Goal: Task Accomplishment & Management: Manage account settings

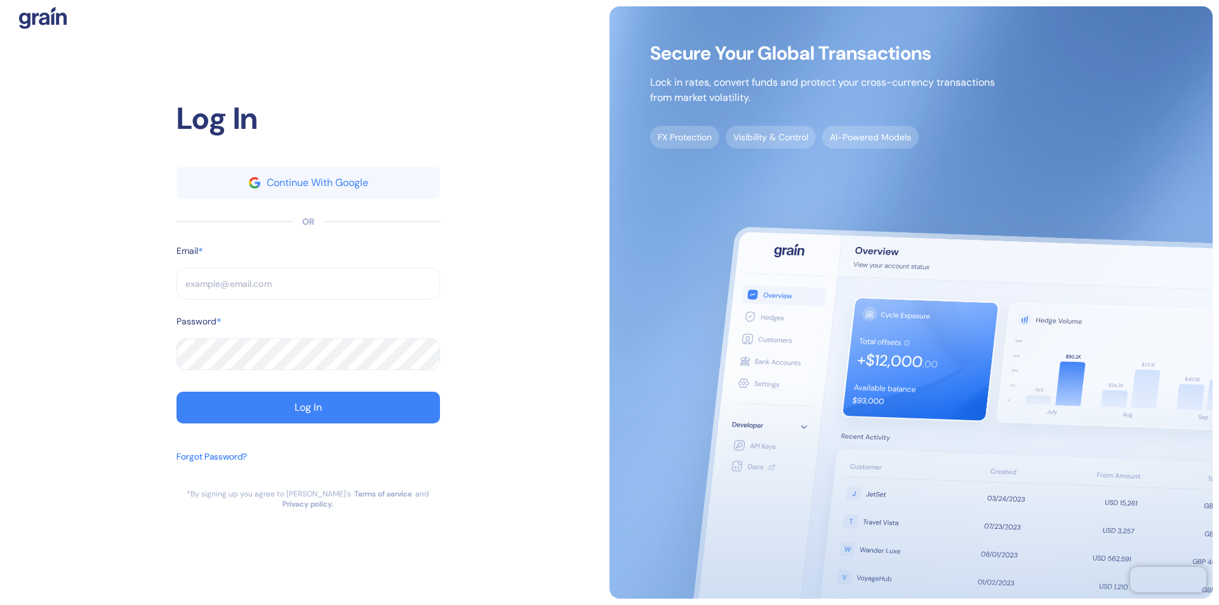
click at [308, 289] on input "text" at bounding box center [307, 284] width 263 height 32
type input "s"
type input "sup"
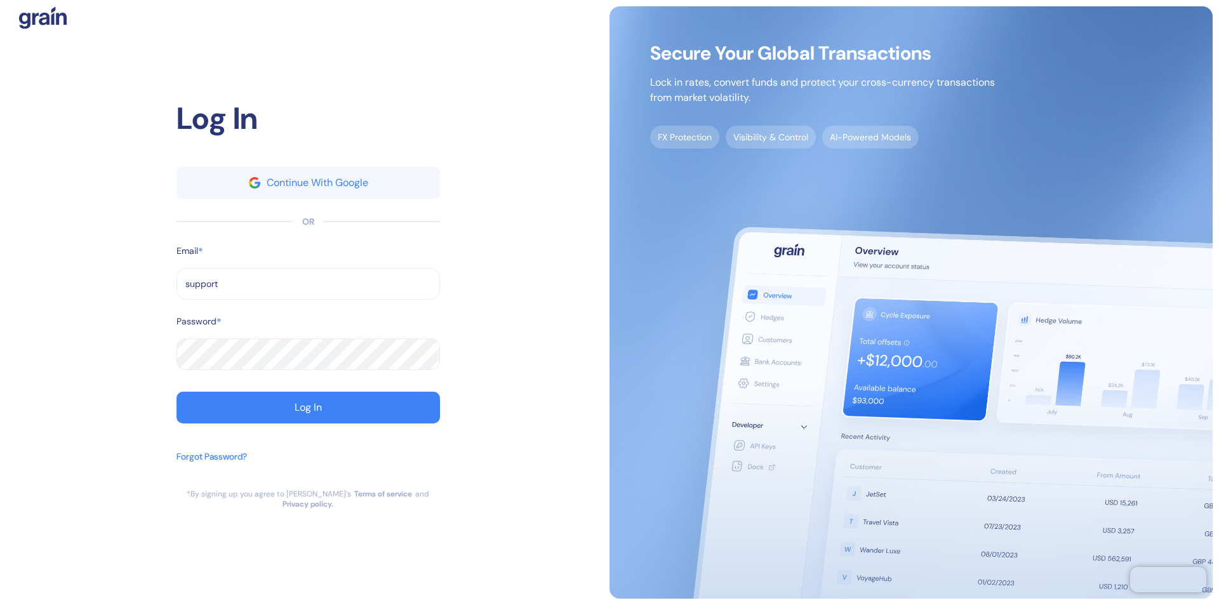
type input "support@"
type input "support@t"
type input "support@thepanax.com"
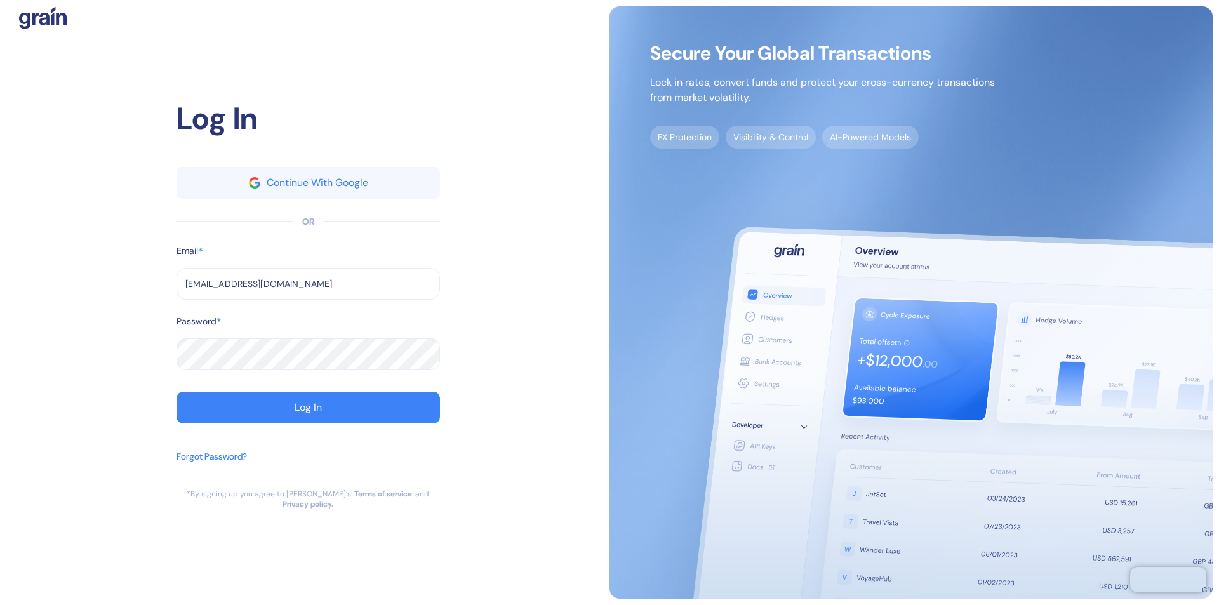
type input "support@thepanax.com"
click at [308, 413] on div "Log In" at bounding box center [307, 407] width 27 height 10
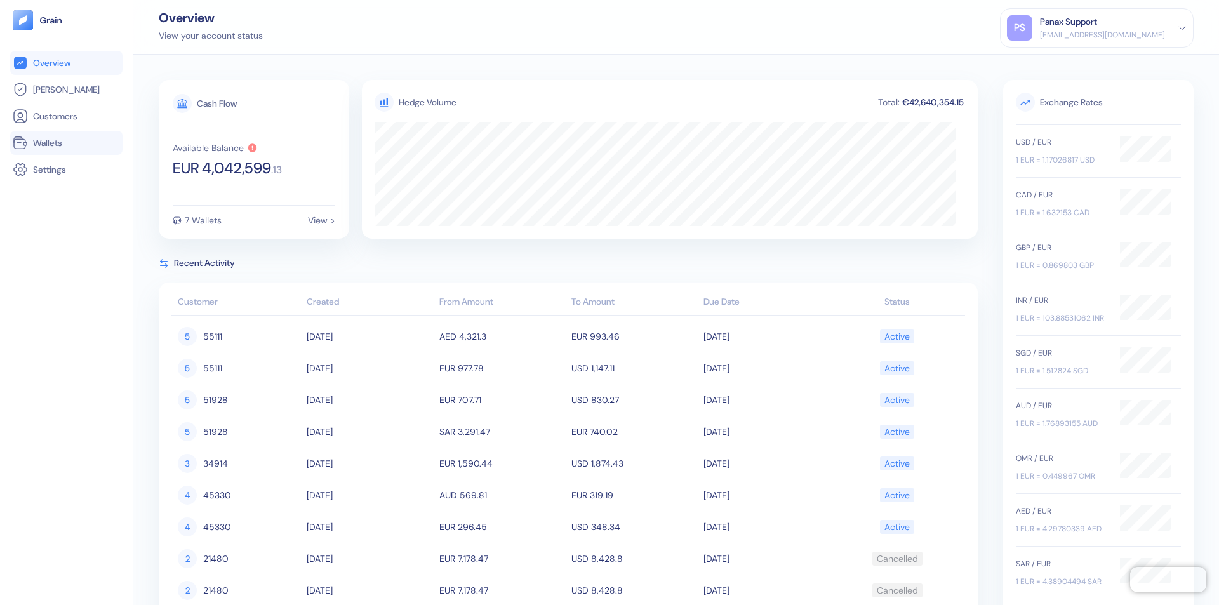
click at [66, 143] on link "Wallets" at bounding box center [66, 142] width 107 height 15
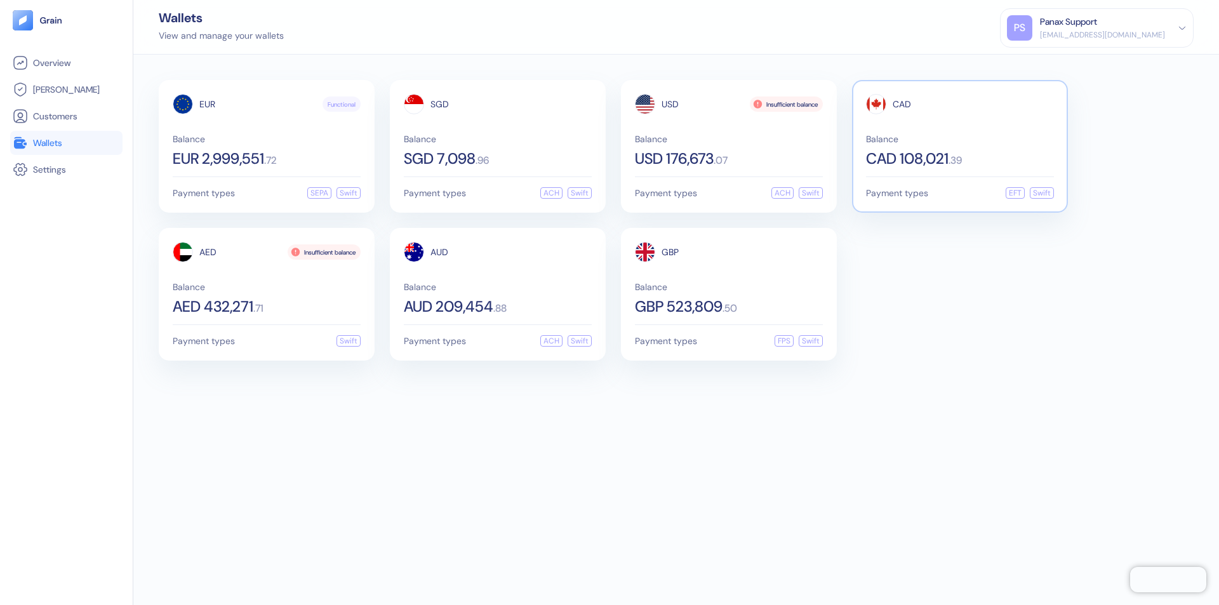
click at [901, 104] on span "CAD" at bounding box center [901, 104] width 18 height 9
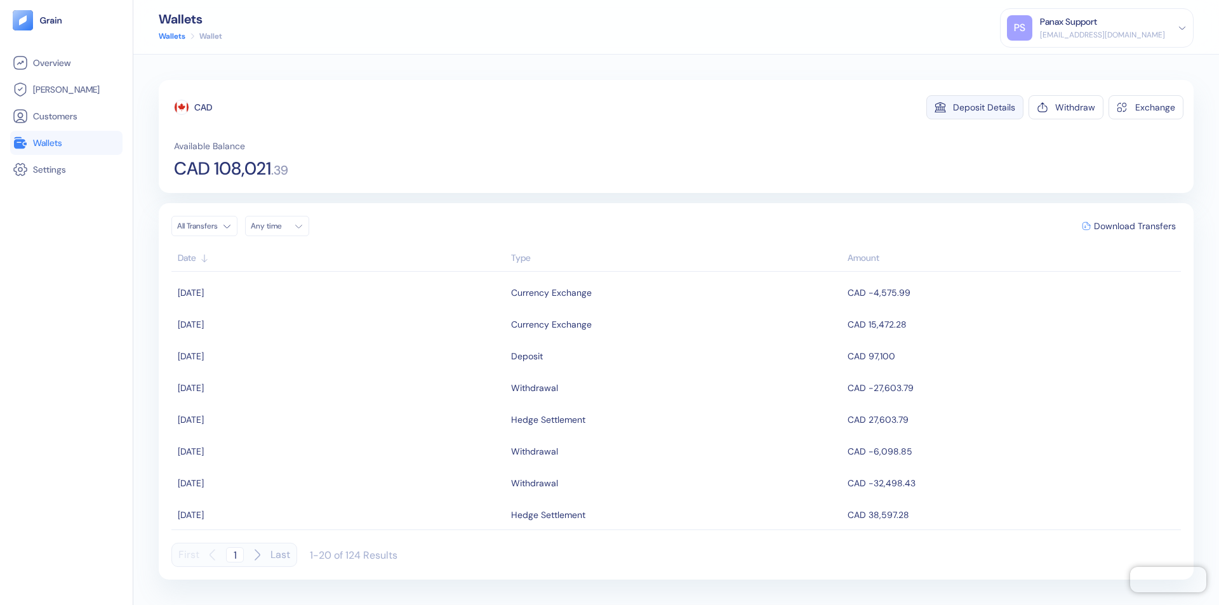
click at [984, 107] on div "Deposit Details" at bounding box center [984, 107] width 62 height 9
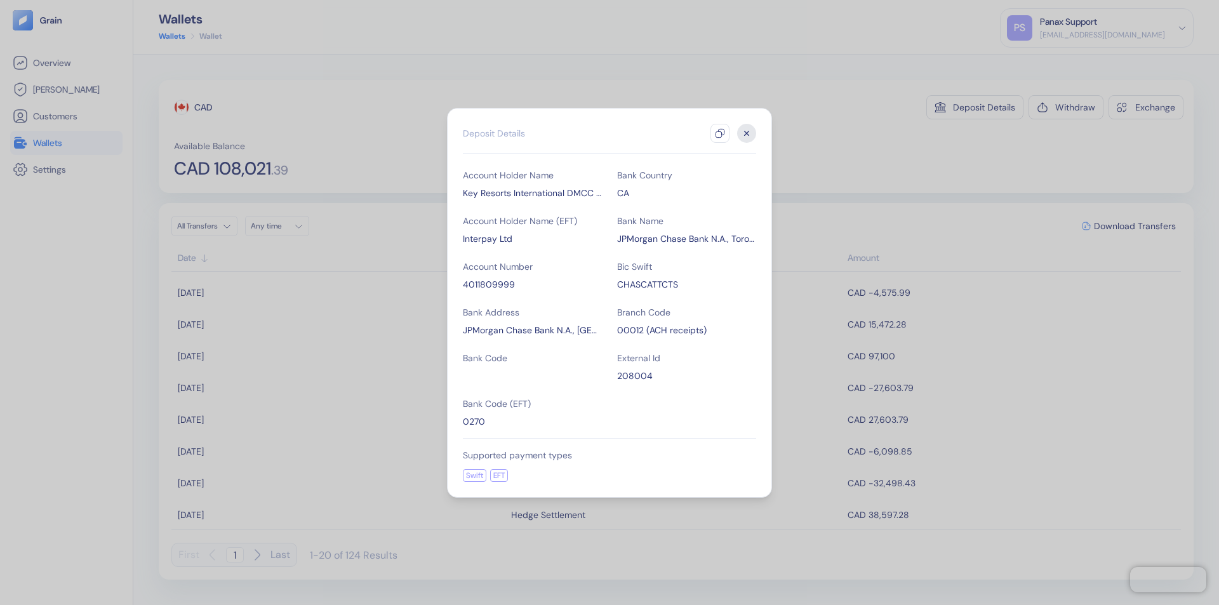
click at [720, 133] on icon "button" at bounding box center [720, 133] width 10 height 10
click at [746, 133] on icon "button" at bounding box center [746, 133] width 4 height 4
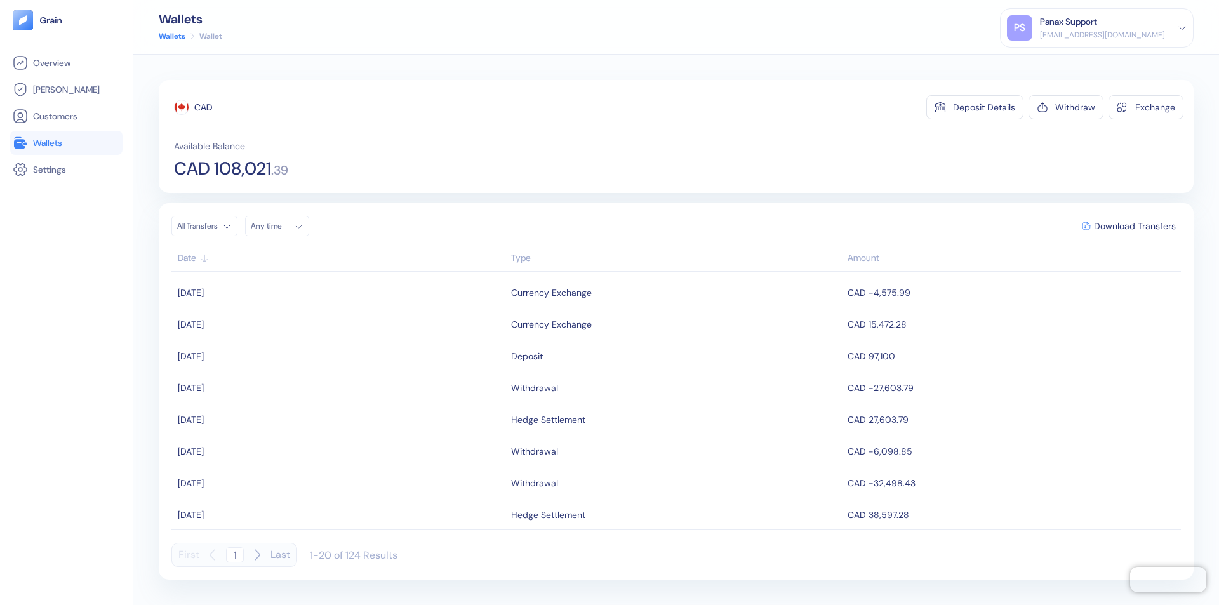
click at [281, 226] on div "Any time" at bounding box center [270, 226] width 38 height 10
click at [264, 309] on button "6" at bounding box center [263, 308] width 15 height 15
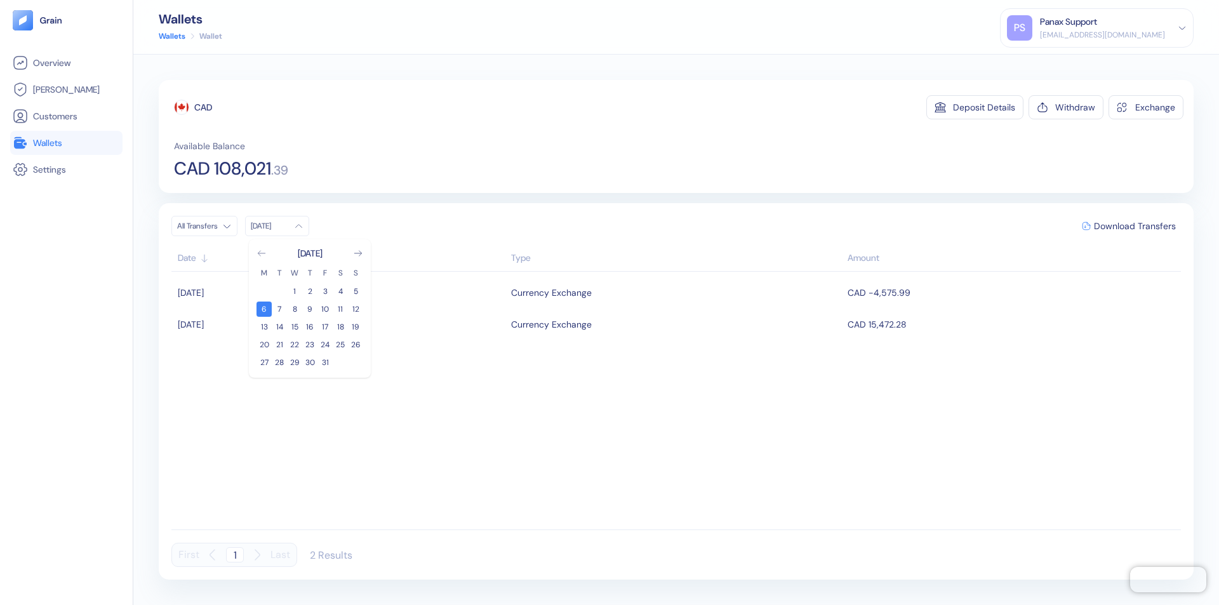
click at [261, 253] on icon "Go to previous month" at bounding box center [261, 253] width 7 height 5
click at [340, 291] on button "6" at bounding box center [340, 291] width 15 height 15
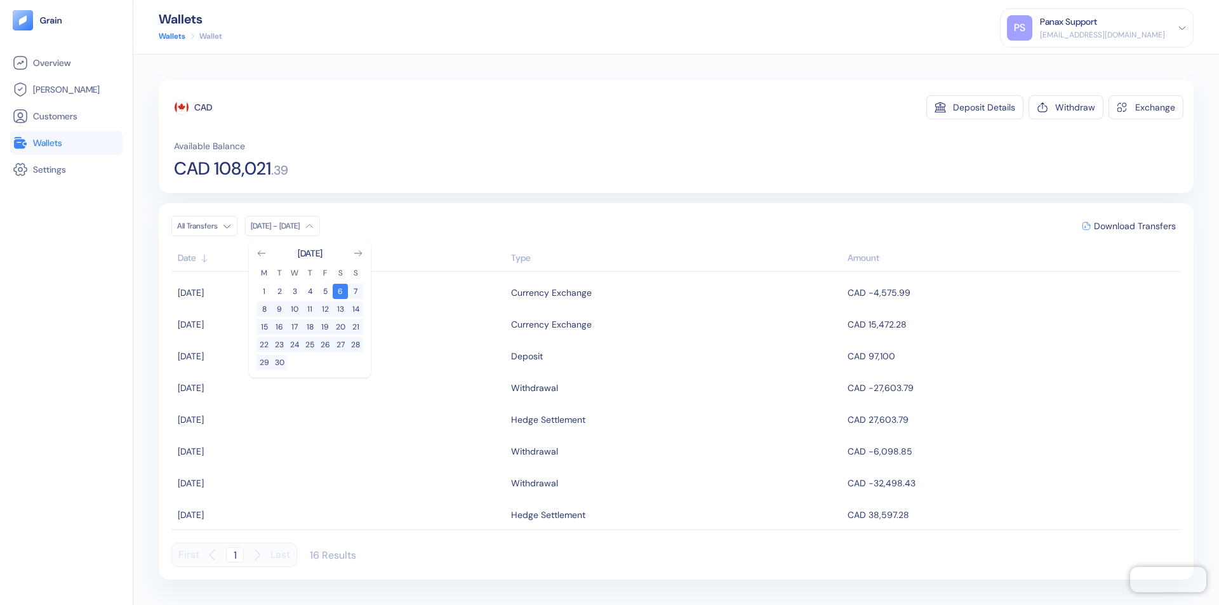
click at [203, 107] on div "CAD" at bounding box center [203, 107] width 18 height 13
click at [1134, 226] on span "Download Transfers" at bounding box center [1135, 226] width 82 height 9
click at [66, 143] on link "Wallets" at bounding box center [66, 142] width 107 height 15
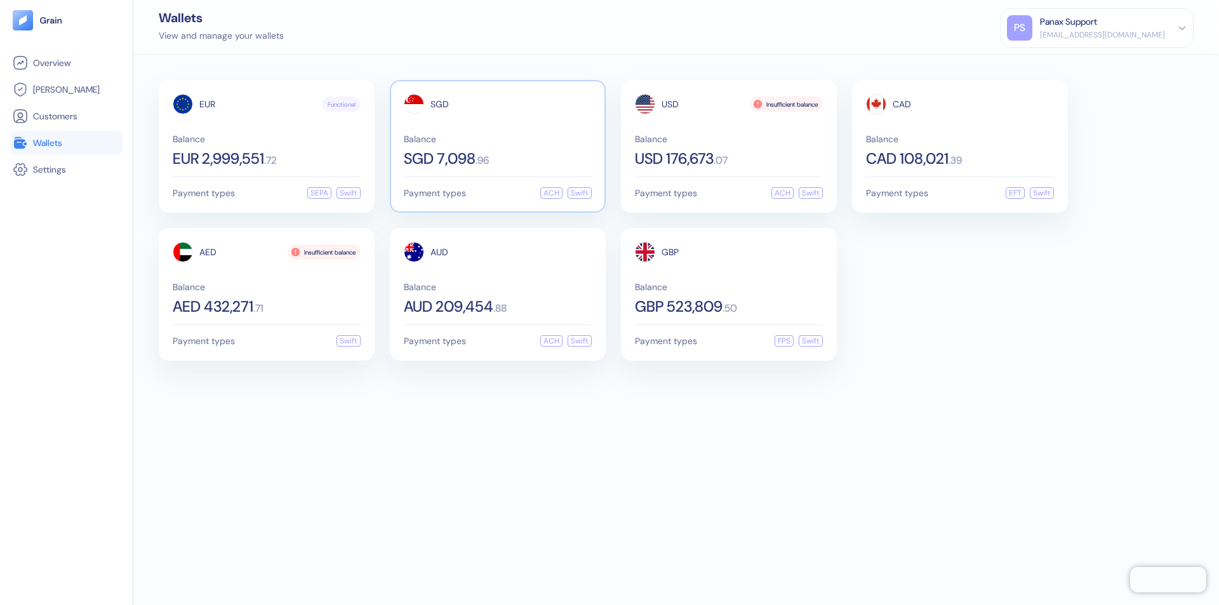
click at [439, 104] on span "SGD" at bounding box center [439, 104] width 18 height 9
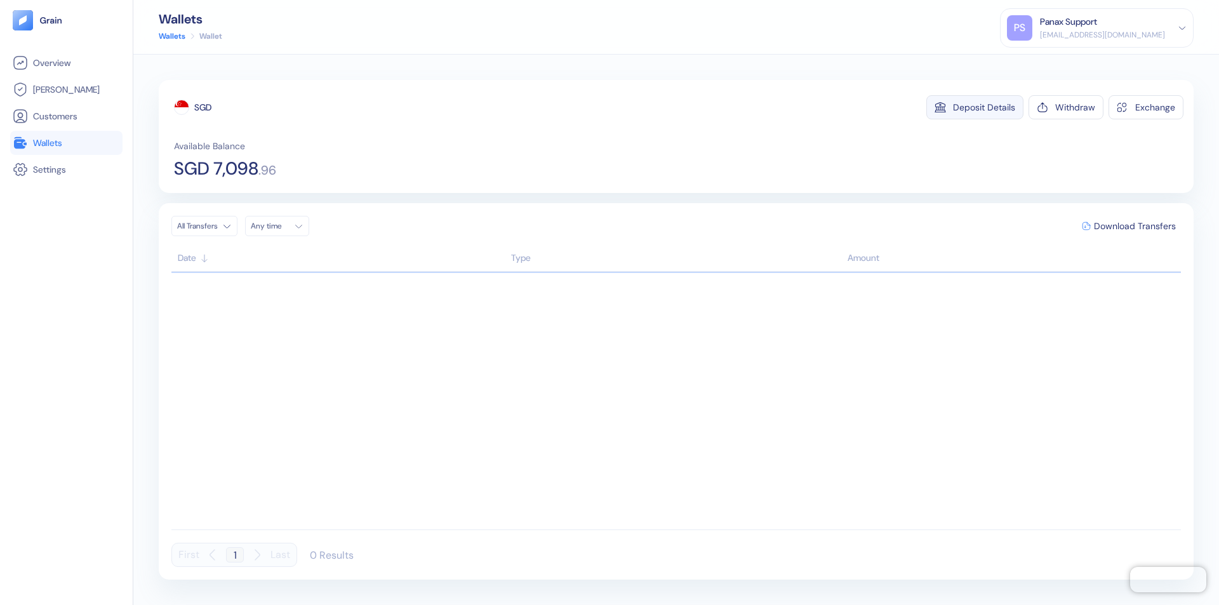
click at [984, 107] on div "Deposit Details" at bounding box center [984, 107] width 62 height 9
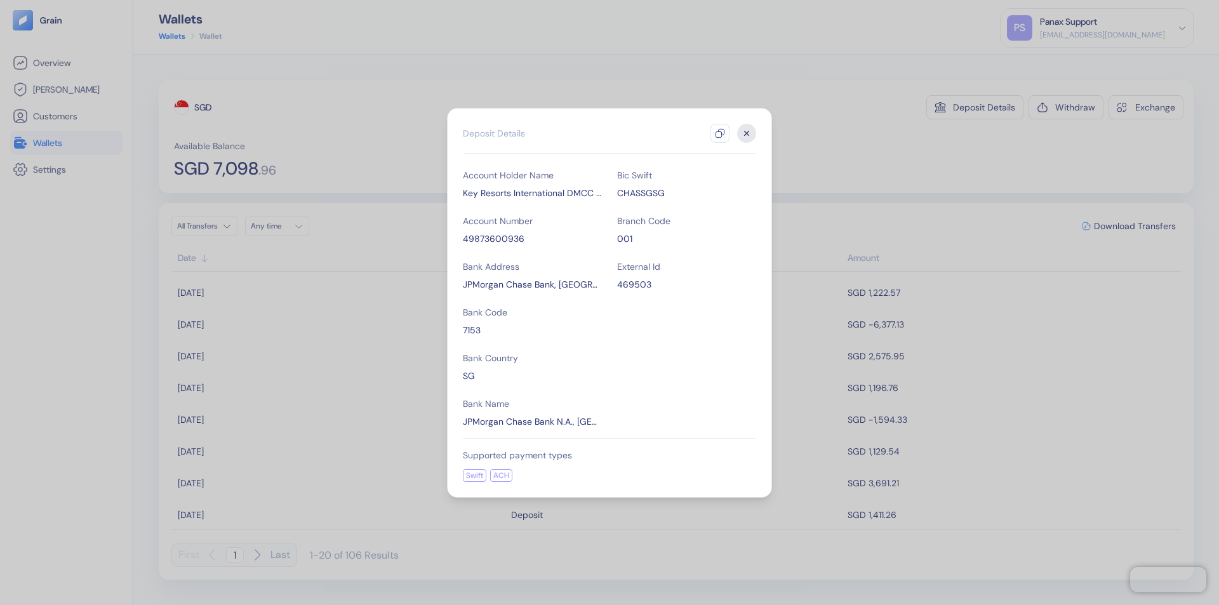
click at [720, 133] on icon "button" at bounding box center [720, 133] width 10 height 10
click at [746, 133] on icon "button" at bounding box center [746, 133] width 4 height 4
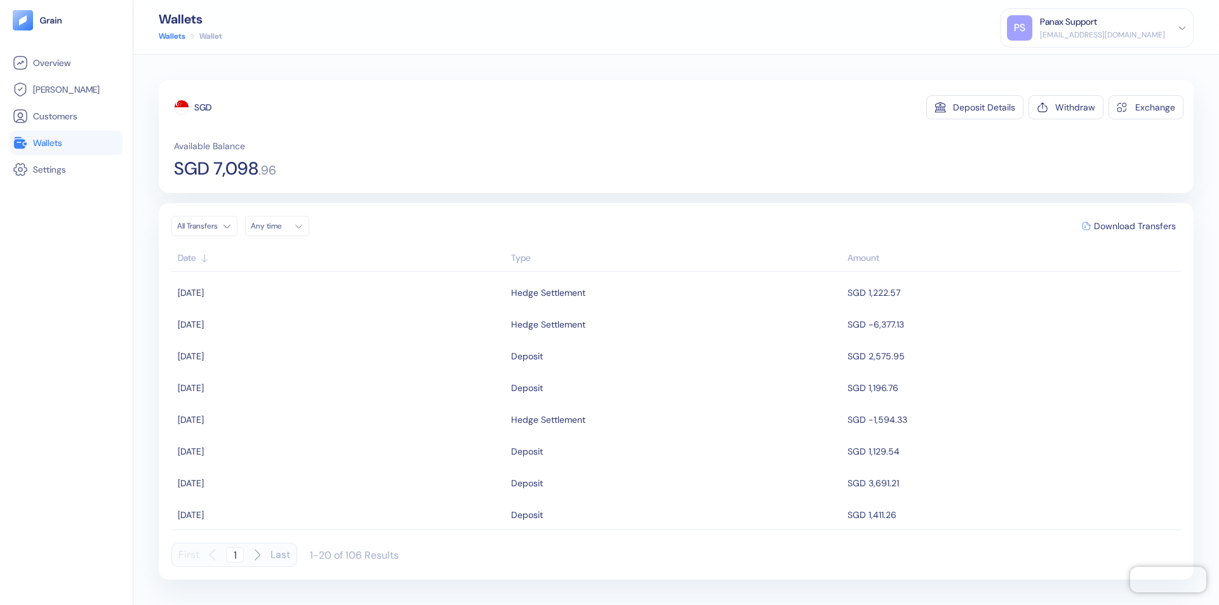
click at [281, 226] on div "Any time" at bounding box center [270, 226] width 38 height 10
click at [264, 309] on button "6" at bounding box center [263, 308] width 15 height 15
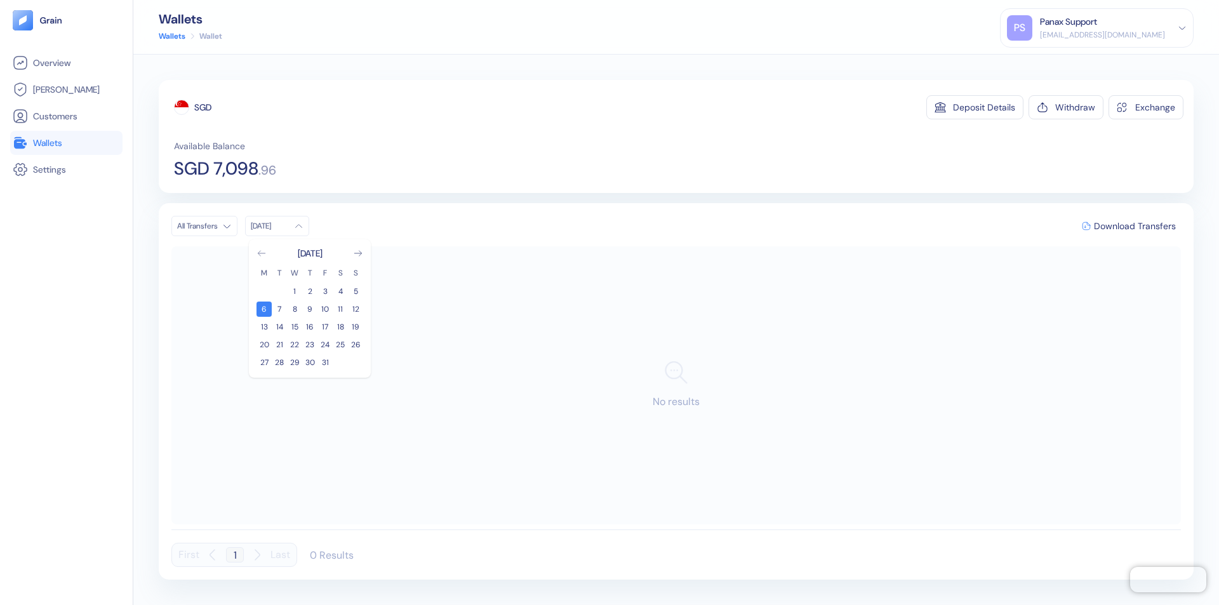
click at [261, 253] on icon "Go to previous month" at bounding box center [261, 253] width 7 height 5
click at [340, 291] on button "6" at bounding box center [340, 291] width 15 height 15
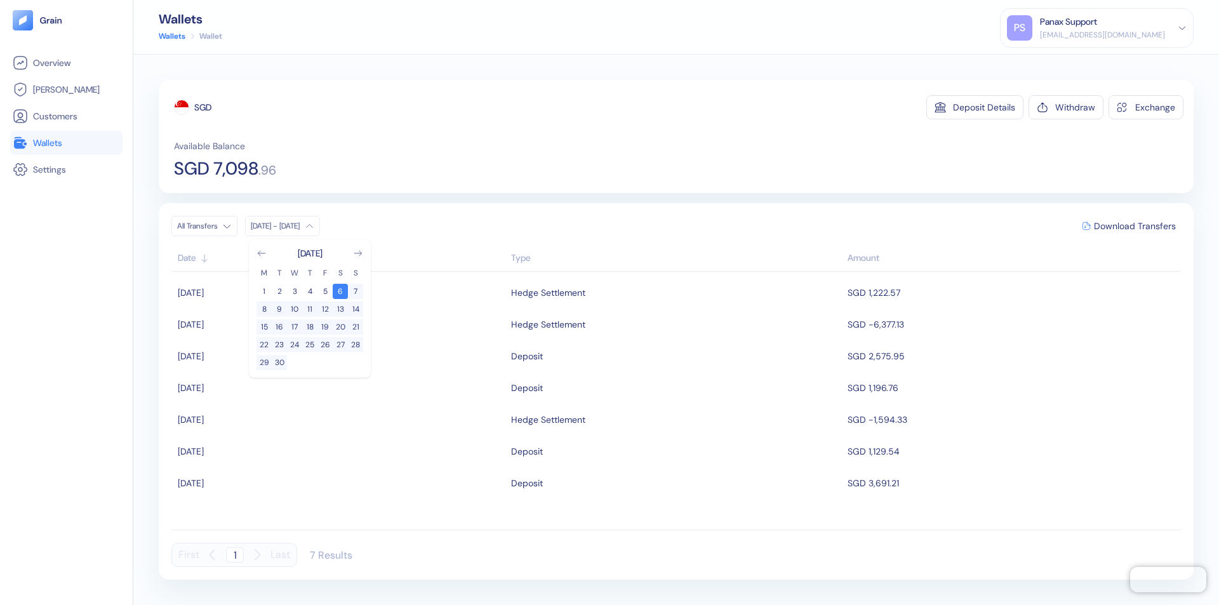
click at [203, 107] on div "SGD" at bounding box center [202, 107] width 17 height 13
click at [1134, 226] on span "Download Transfers" at bounding box center [1135, 226] width 82 height 9
click at [66, 143] on link "Wallets" at bounding box center [66, 142] width 107 height 15
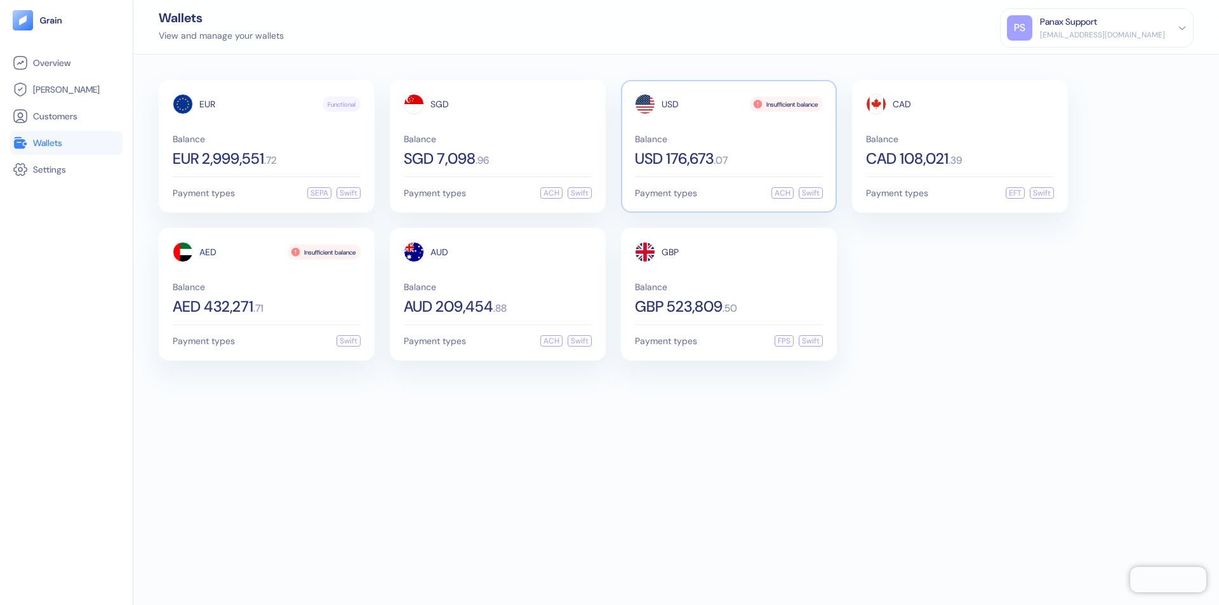
click at [670, 104] on span "USD" at bounding box center [669, 104] width 17 height 9
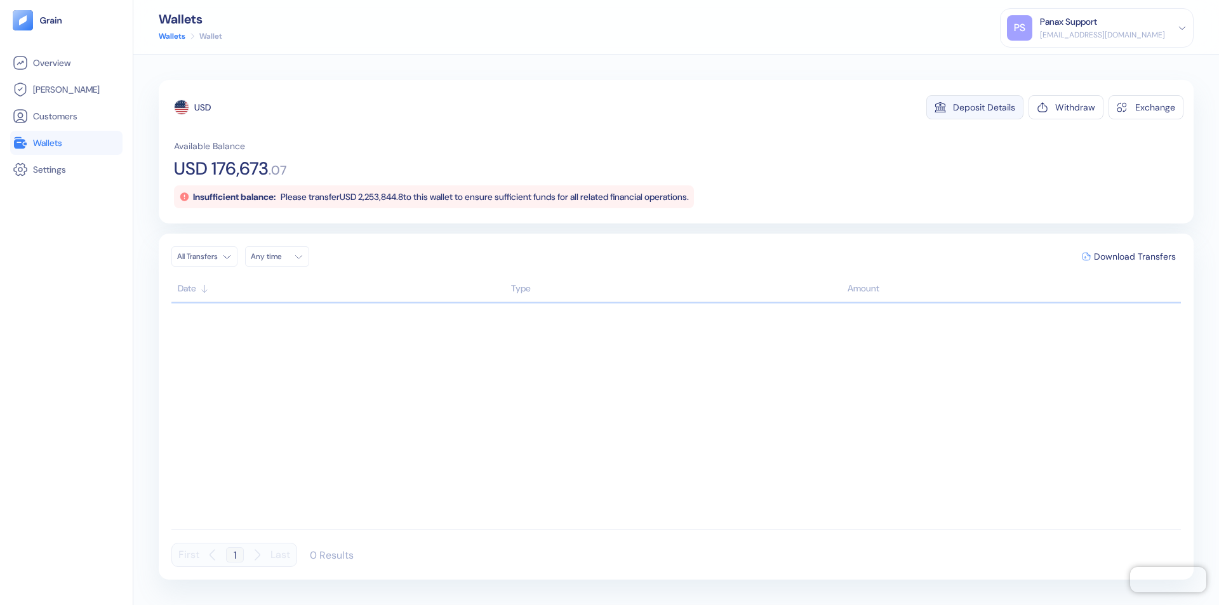
click at [984, 107] on div "Deposit Details" at bounding box center [984, 107] width 62 height 9
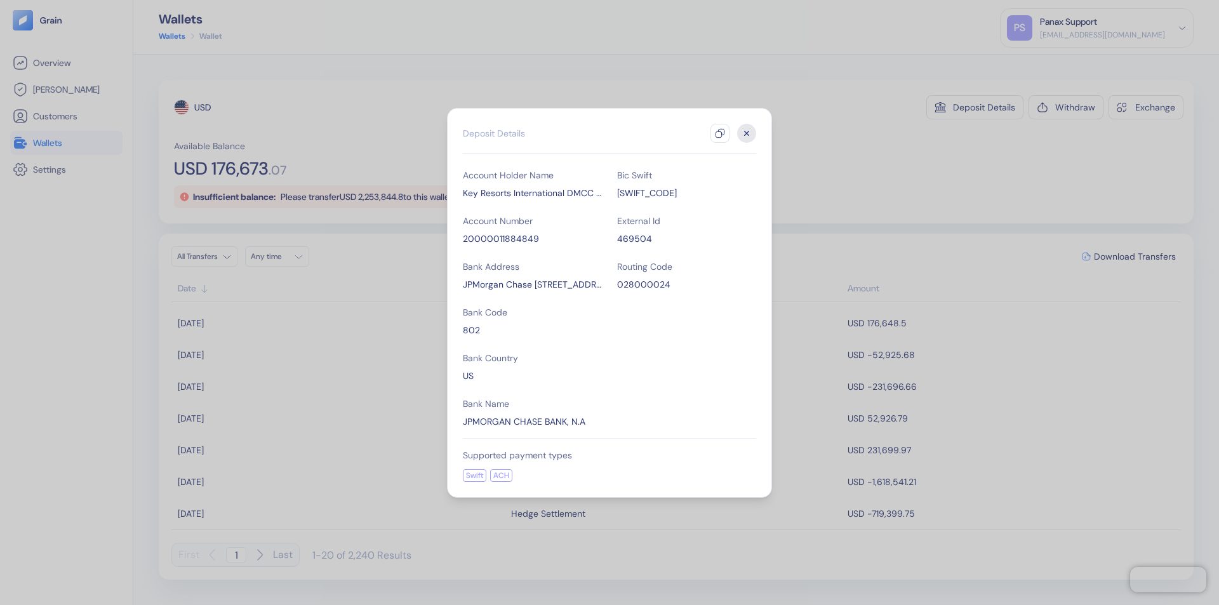
click at [720, 133] on icon "button" at bounding box center [720, 133] width 10 height 10
click at [746, 133] on icon "button" at bounding box center [746, 133] width 4 height 4
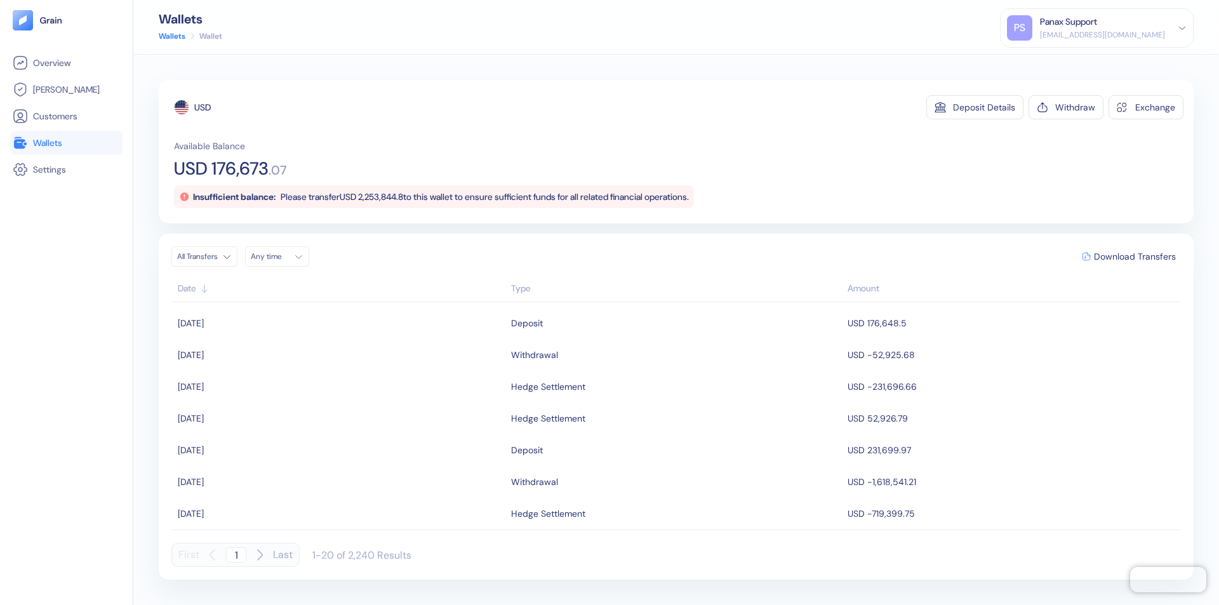
click at [281, 256] on div "Any time" at bounding box center [270, 256] width 38 height 10
click at [264, 340] on button "6" at bounding box center [263, 339] width 15 height 15
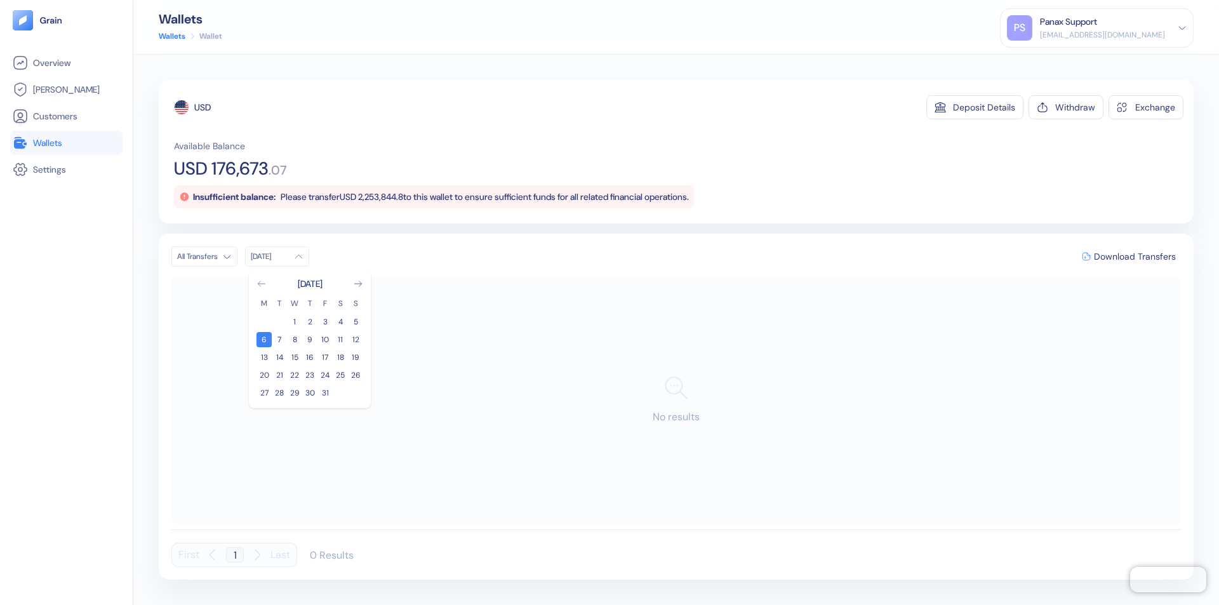
click at [261, 284] on icon "Go to previous month" at bounding box center [261, 283] width 7 height 5
click at [340, 322] on button "6" at bounding box center [340, 321] width 15 height 15
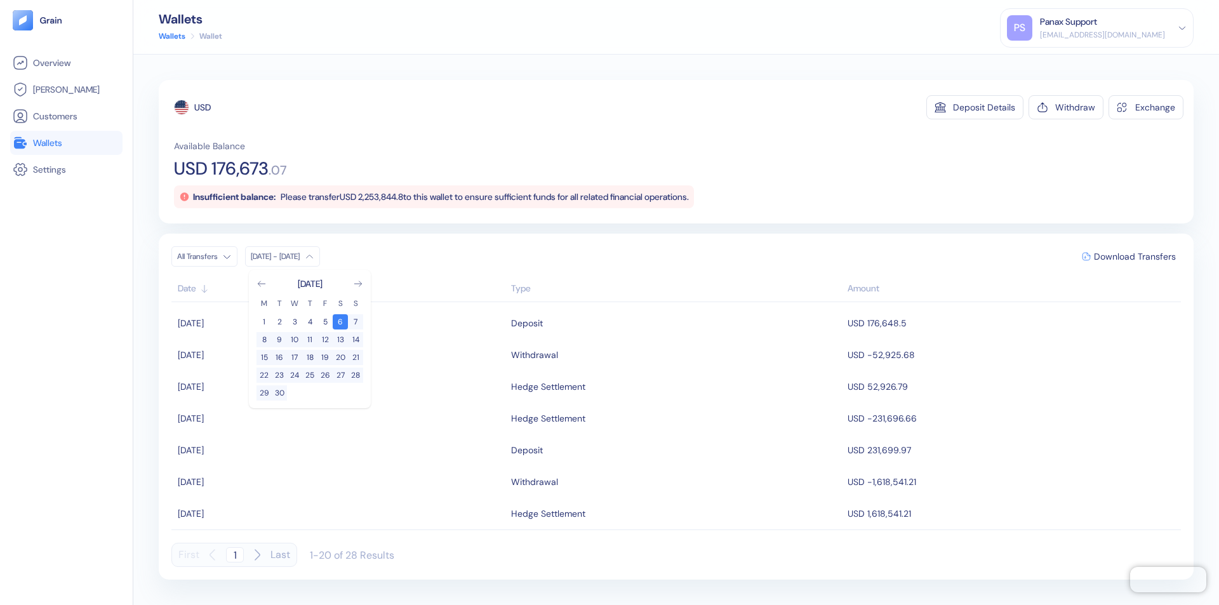
click at [202, 107] on div "USD" at bounding box center [202, 107] width 17 height 13
click at [1134, 256] on span "Download Transfers" at bounding box center [1135, 256] width 82 height 9
click at [66, 143] on link "Wallets" at bounding box center [66, 142] width 107 height 15
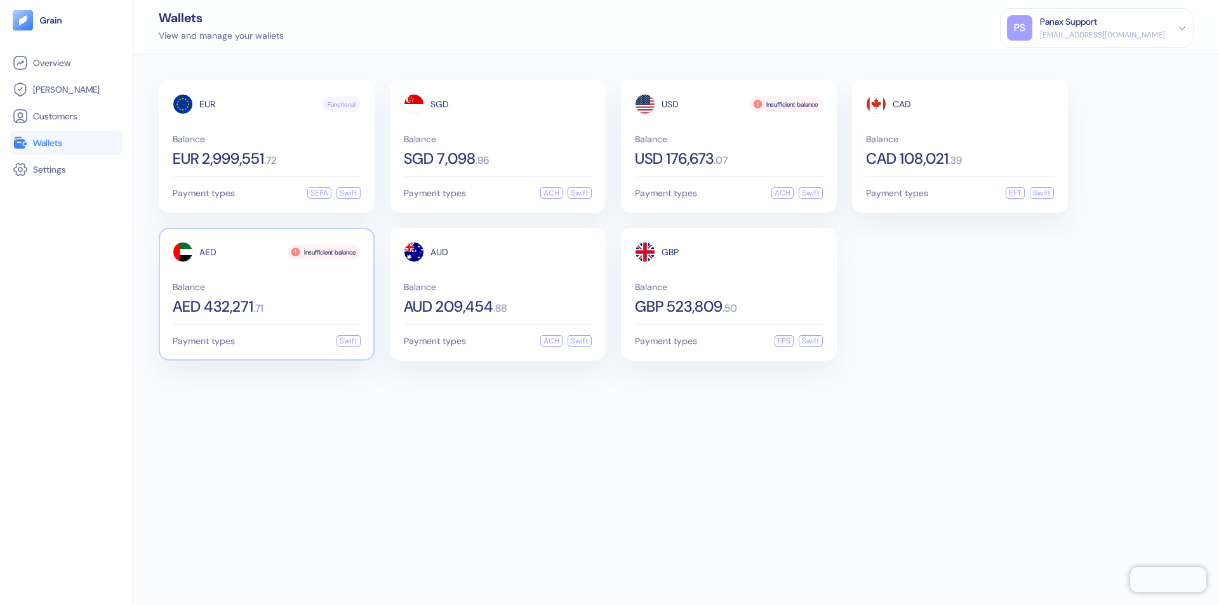
click at [208, 252] on span "AED" at bounding box center [207, 252] width 17 height 9
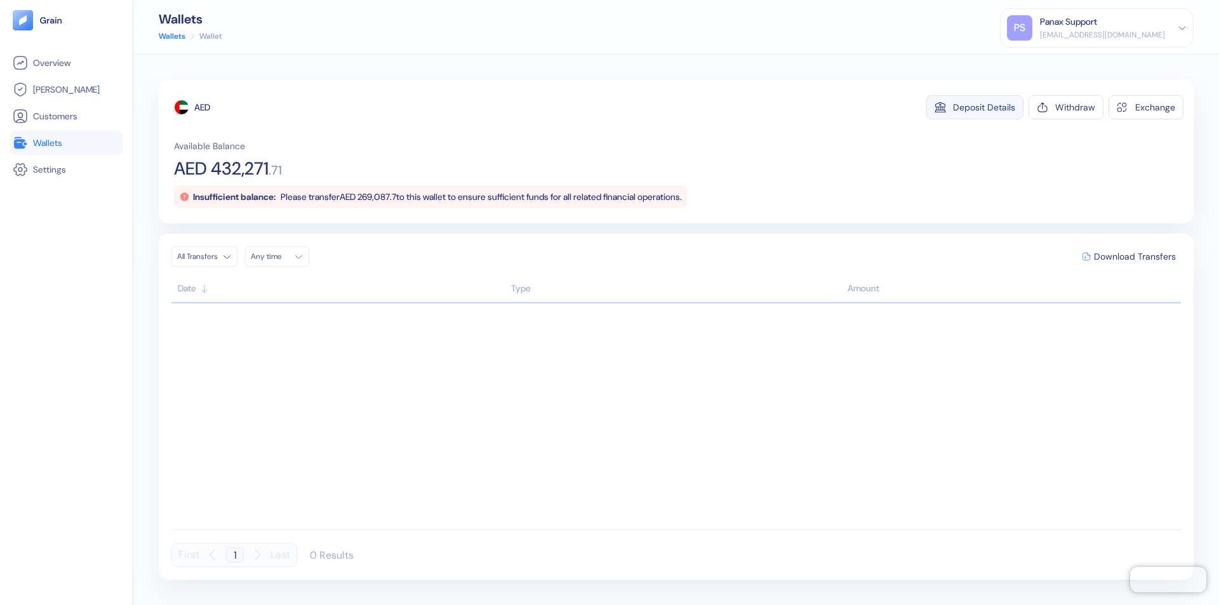
click at [984, 107] on div "Deposit Details" at bounding box center [984, 107] width 62 height 9
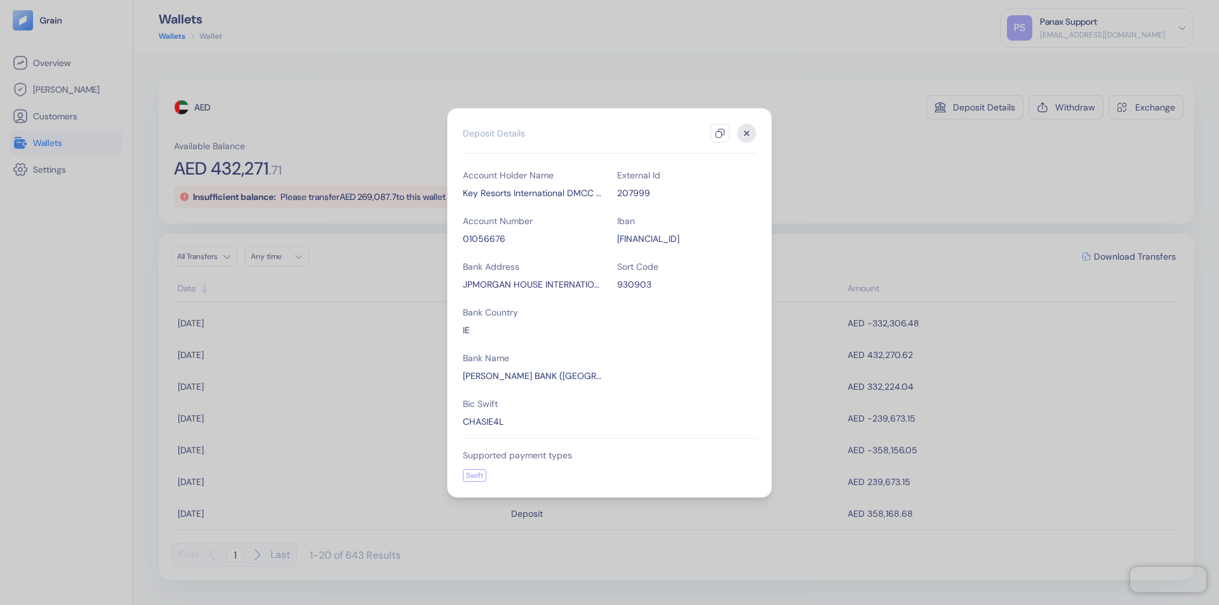
click at [720, 133] on icon "button" at bounding box center [720, 133] width 10 height 10
click at [746, 133] on icon "button" at bounding box center [746, 133] width 4 height 4
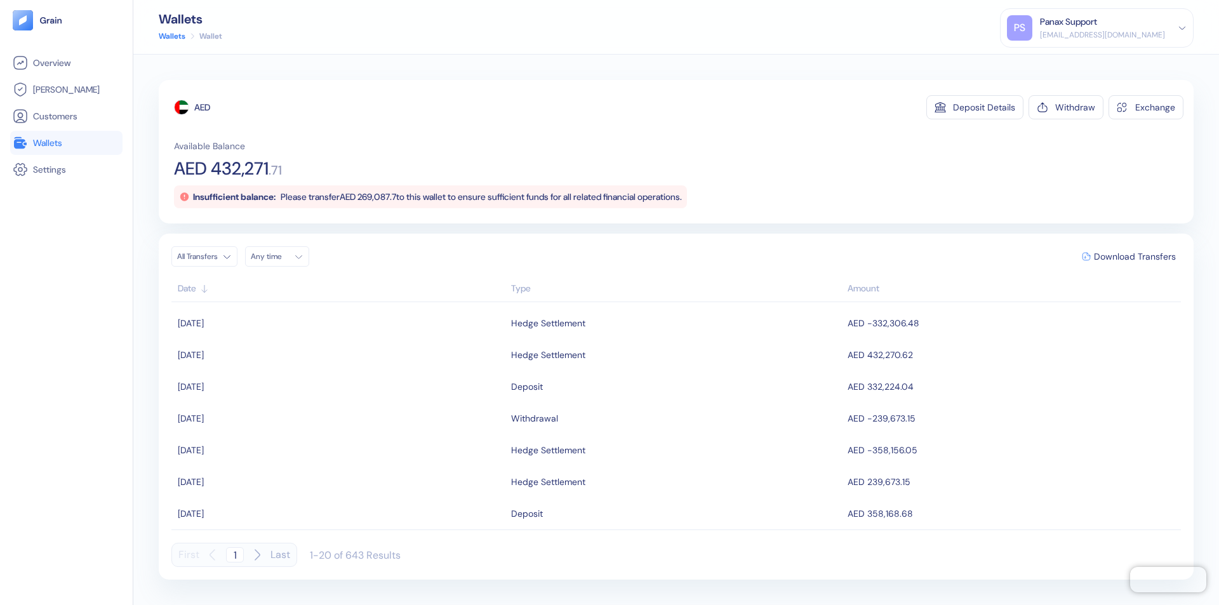
click at [281, 256] on div "Any time" at bounding box center [270, 256] width 38 height 10
click at [264, 340] on button "6" at bounding box center [263, 339] width 15 height 15
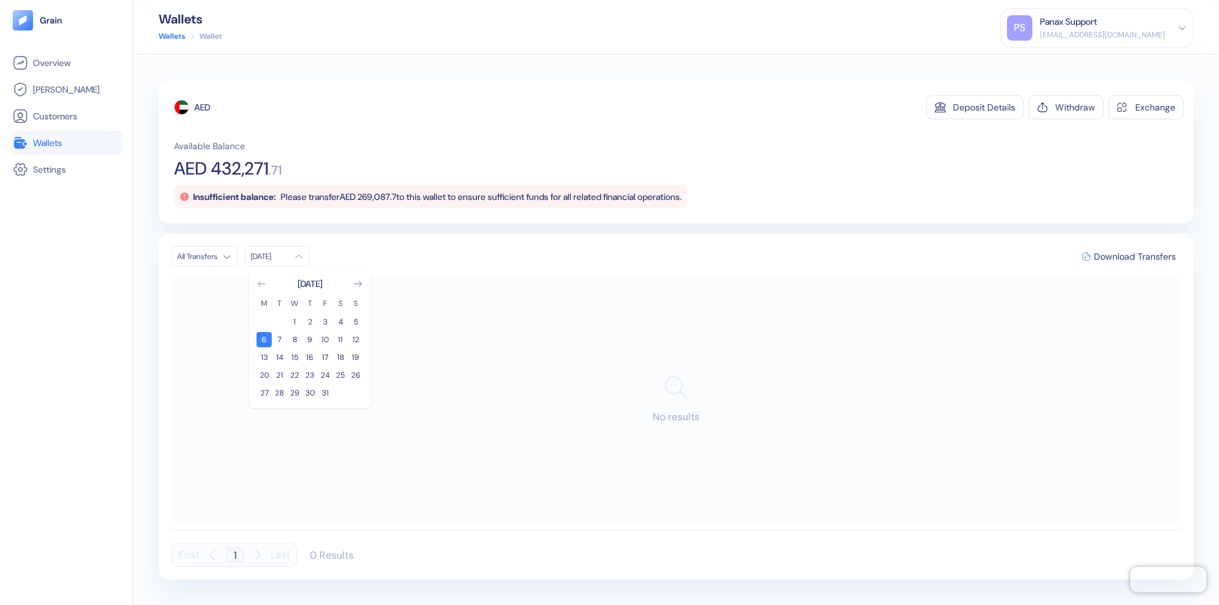
click at [261, 284] on icon "Go to previous month" at bounding box center [261, 283] width 7 height 5
click at [340, 322] on button "6" at bounding box center [340, 321] width 15 height 15
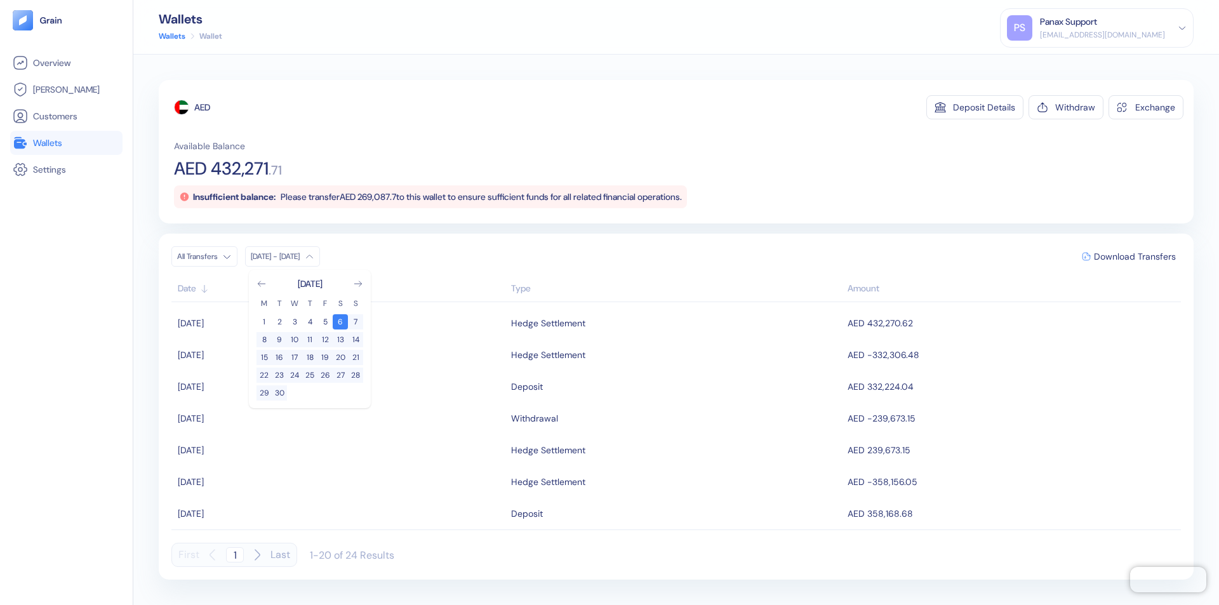
click at [202, 107] on div "AED" at bounding box center [202, 107] width 16 height 13
click at [1134, 256] on span "Download Transfers" at bounding box center [1135, 256] width 82 height 9
click at [66, 143] on link "Wallets" at bounding box center [66, 142] width 107 height 15
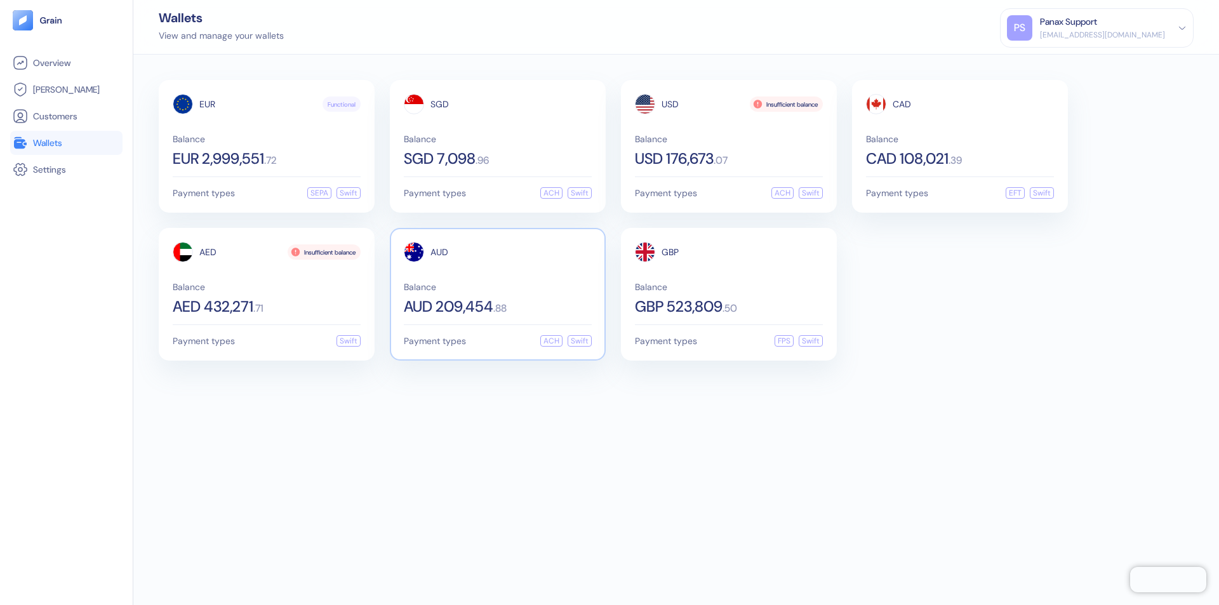
click at [439, 252] on span "AUD" at bounding box center [439, 252] width 18 height 9
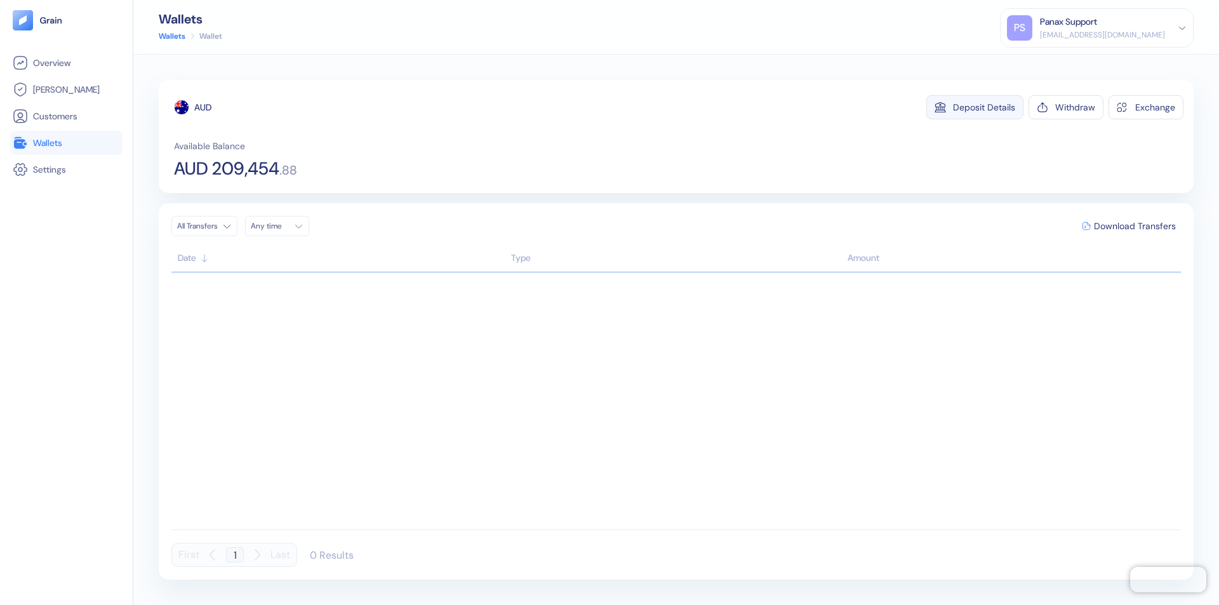
click at [984, 107] on div "Deposit Details" at bounding box center [984, 107] width 62 height 9
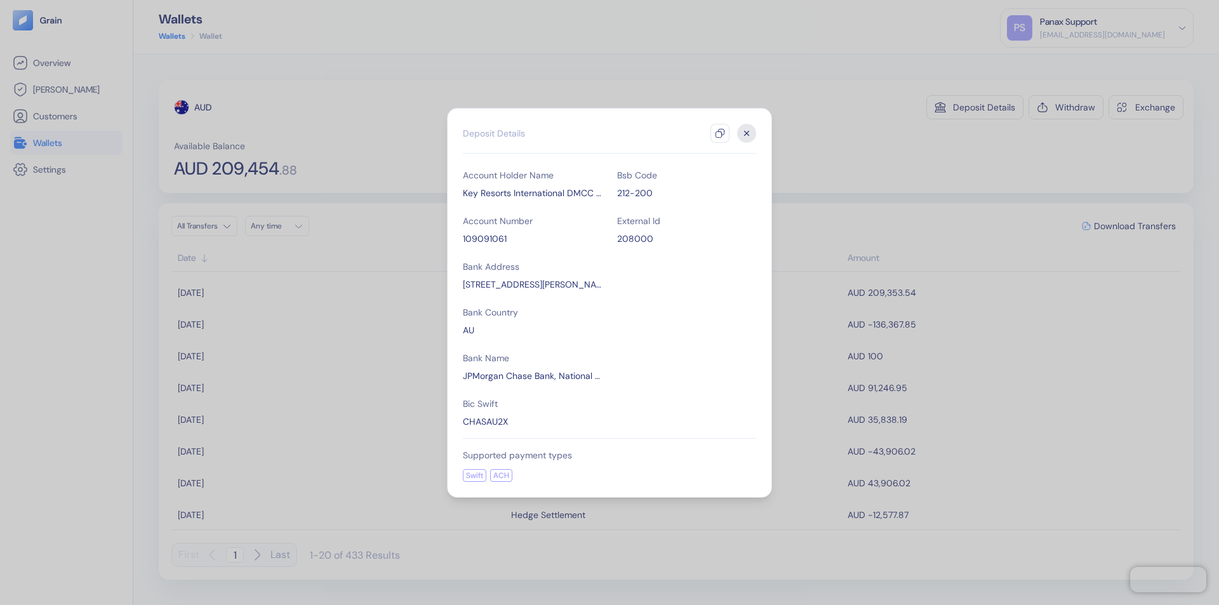
click at [720, 133] on icon "button" at bounding box center [720, 133] width 10 height 10
click at [746, 133] on icon "button" at bounding box center [746, 133] width 4 height 4
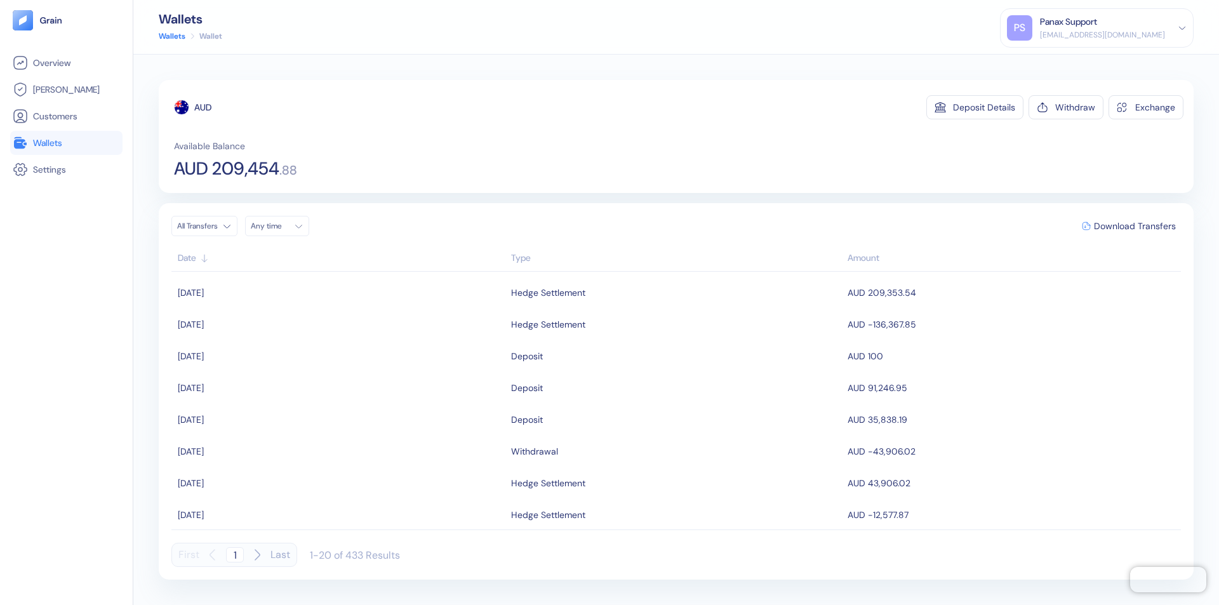
click at [281, 226] on div "Any time" at bounding box center [270, 226] width 38 height 10
click at [264, 309] on button "6" at bounding box center [263, 308] width 15 height 15
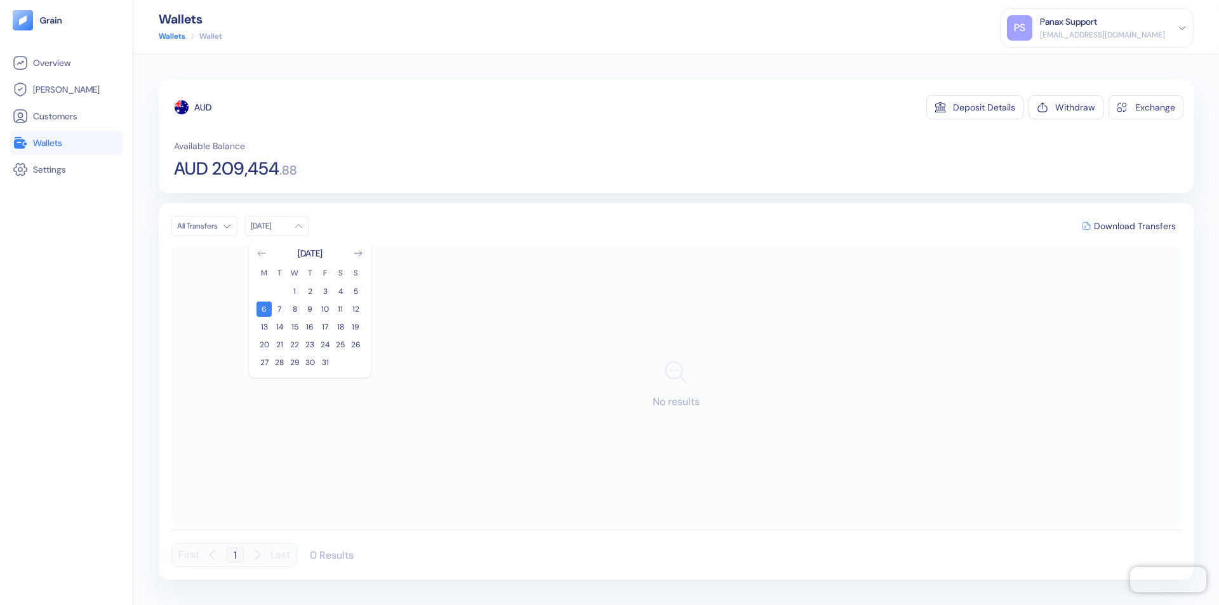
click at [261, 253] on icon "Go to previous month" at bounding box center [261, 253] width 7 height 5
click at [340, 291] on button "6" at bounding box center [340, 291] width 15 height 15
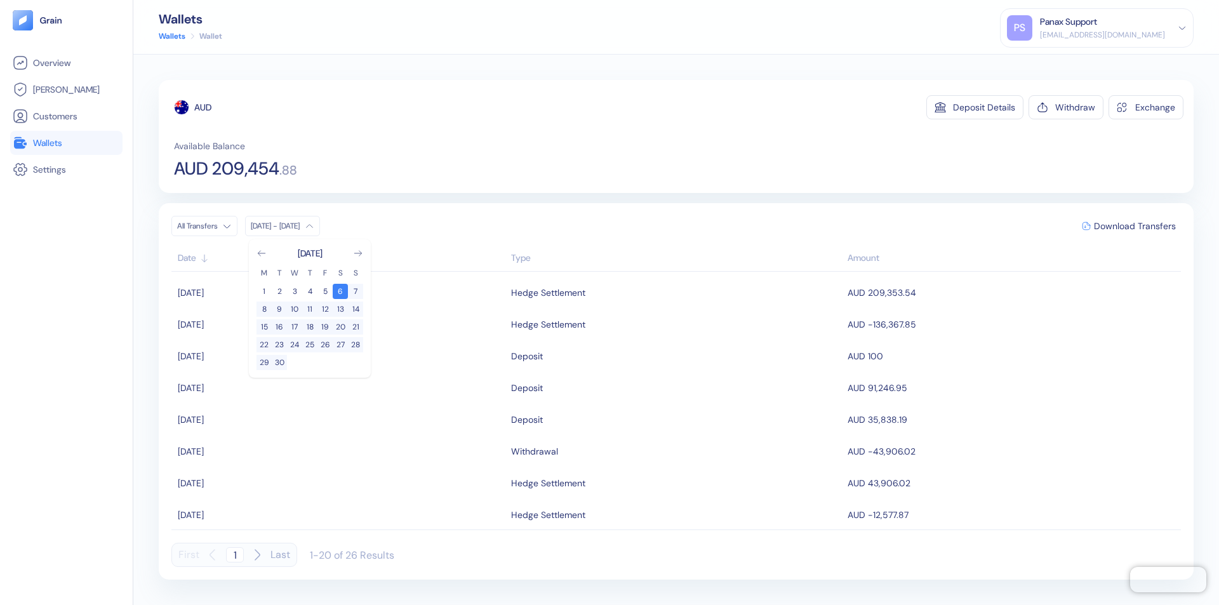
click at [203, 107] on div "AUD" at bounding box center [202, 107] width 17 height 13
click at [1134, 226] on span "Download Transfers" at bounding box center [1135, 226] width 82 height 9
click at [66, 143] on link "Wallets" at bounding box center [66, 142] width 107 height 15
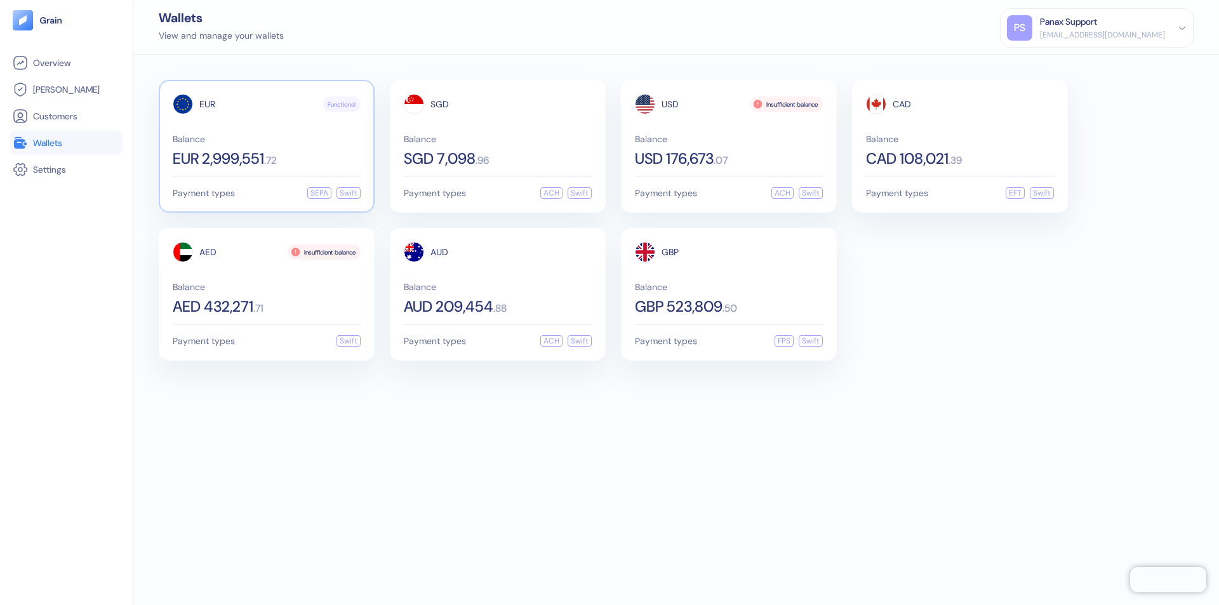
click at [207, 104] on span "EUR" at bounding box center [207, 104] width 16 height 9
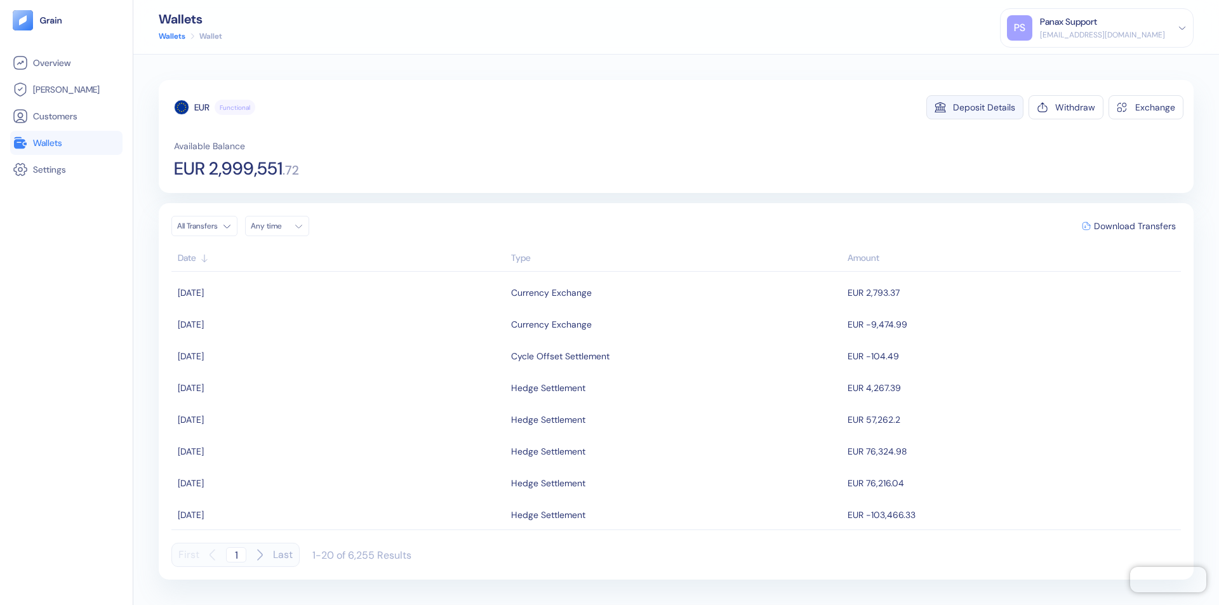
click at [984, 107] on div "Deposit Details" at bounding box center [984, 107] width 62 height 9
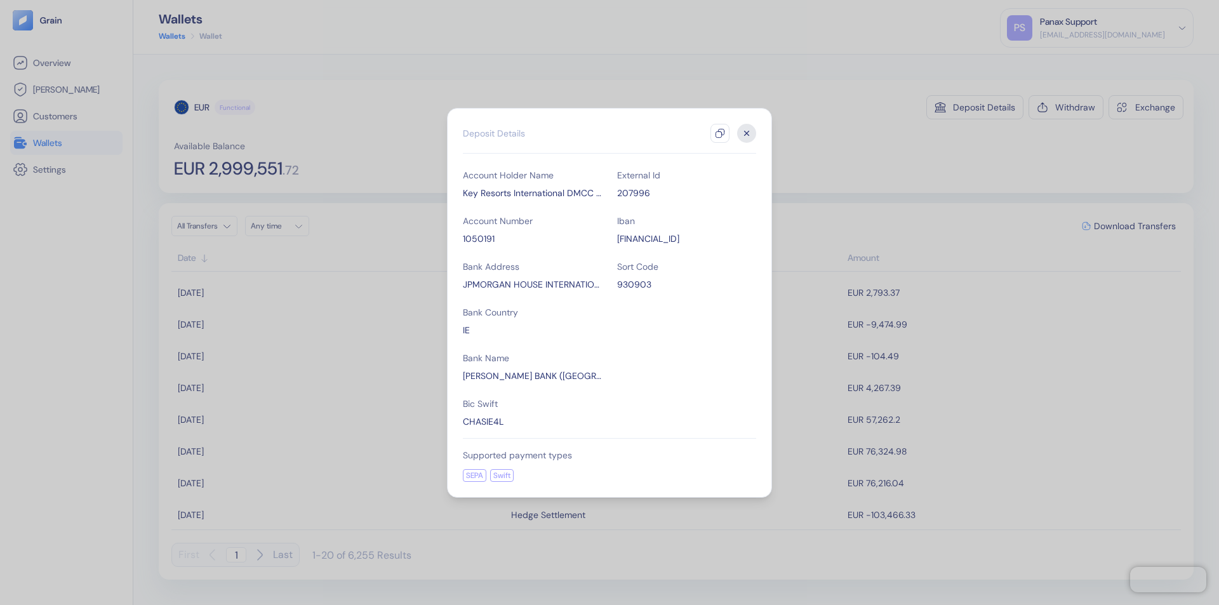
click at [720, 133] on icon "button" at bounding box center [720, 133] width 10 height 10
click at [746, 133] on icon "button" at bounding box center [746, 133] width 4 height 4
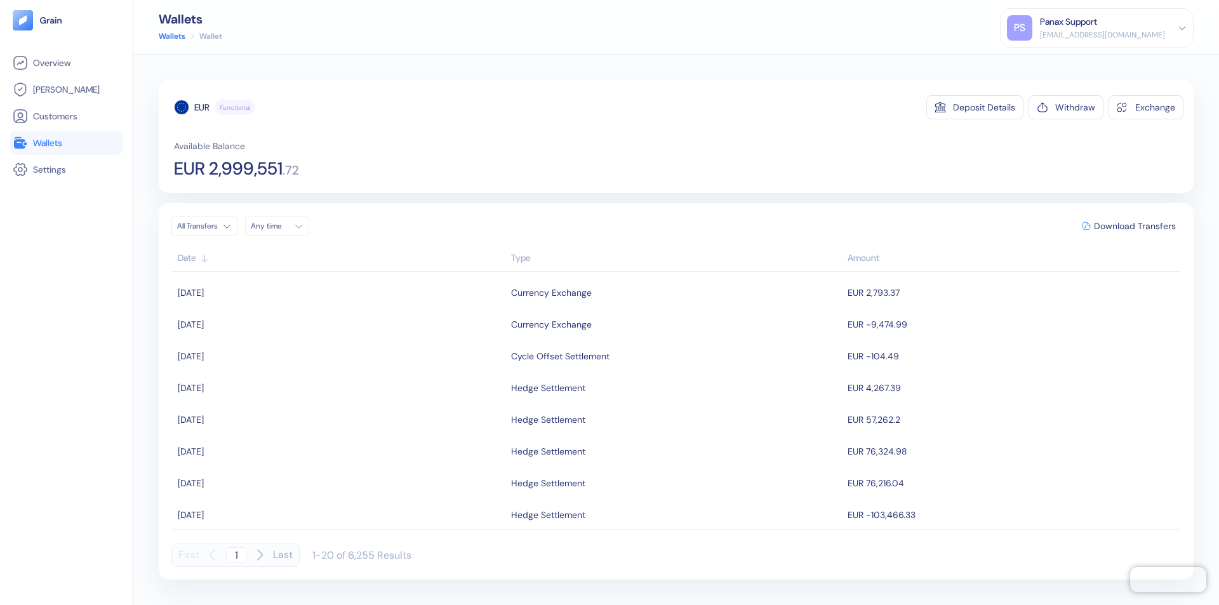
click at [281, 226] on div "Any time" at bounding box center [270, 226] width 38 height 10
click at [264, 309] on button "6" at bounding box center [263, 308] width 15 height 15
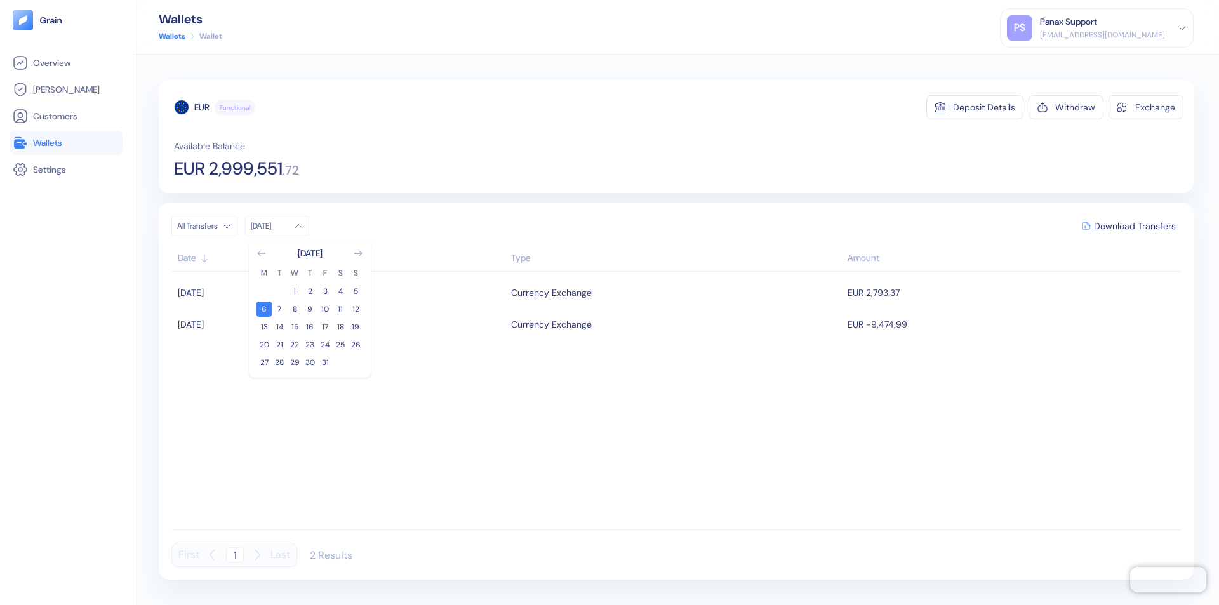
click at [261, 253] on icon "Go to previous month" at bounding box center [261, 253] width 7 height 5
click at [340, 291] on button "6" at bounding box center [340, 291] width 15 height 15
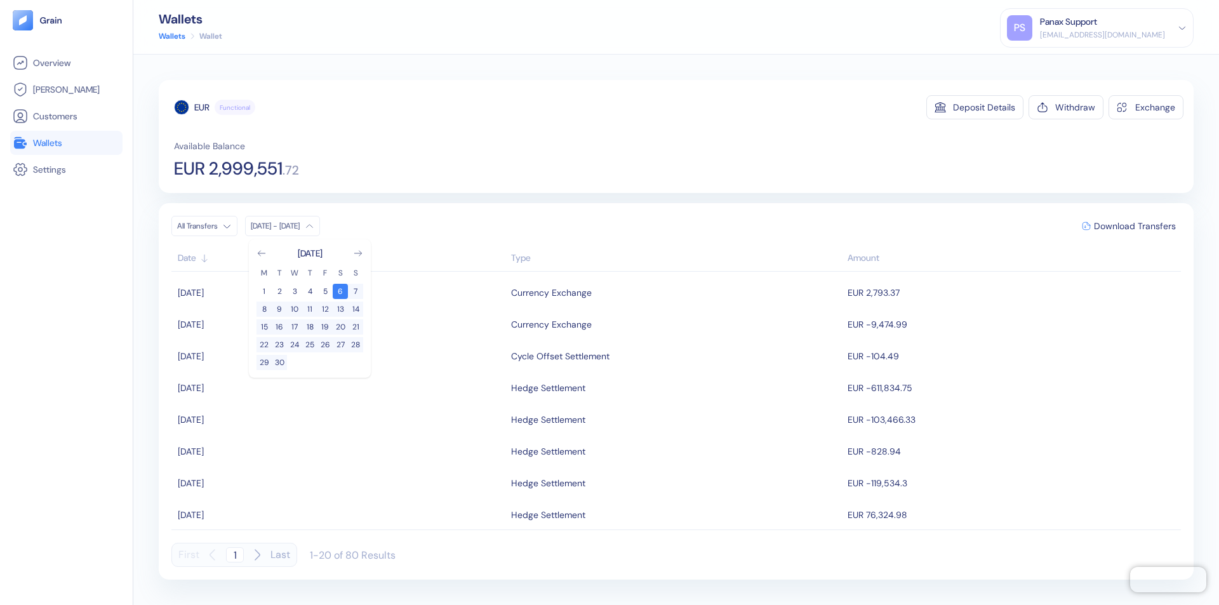
click at [202, 107] on div "EUR" at bounding box center [201, 107] width 15 height 13
click at [1134, 226] on span "Download Transfers" at bounding box center [1135, 226] width 82 height 9
click at [66, 143] on link "Wallets" at bounding box center [66, 142] width 107 height 15
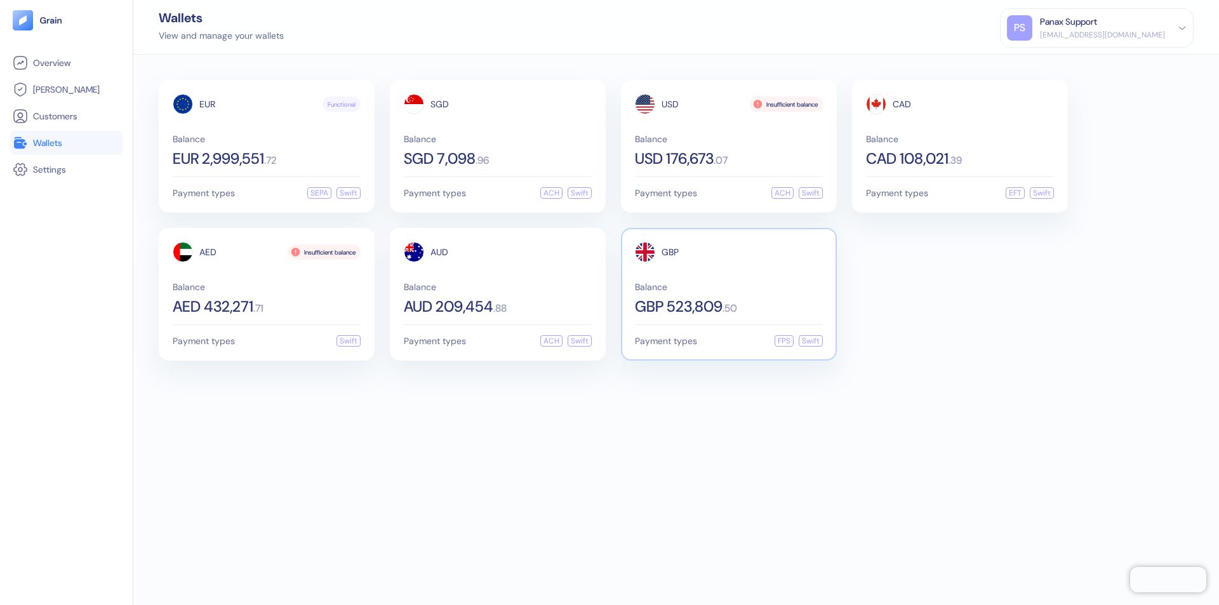
click at [670, 252] on span "GBP" at bounding box center [669, 252] width 17 height 9
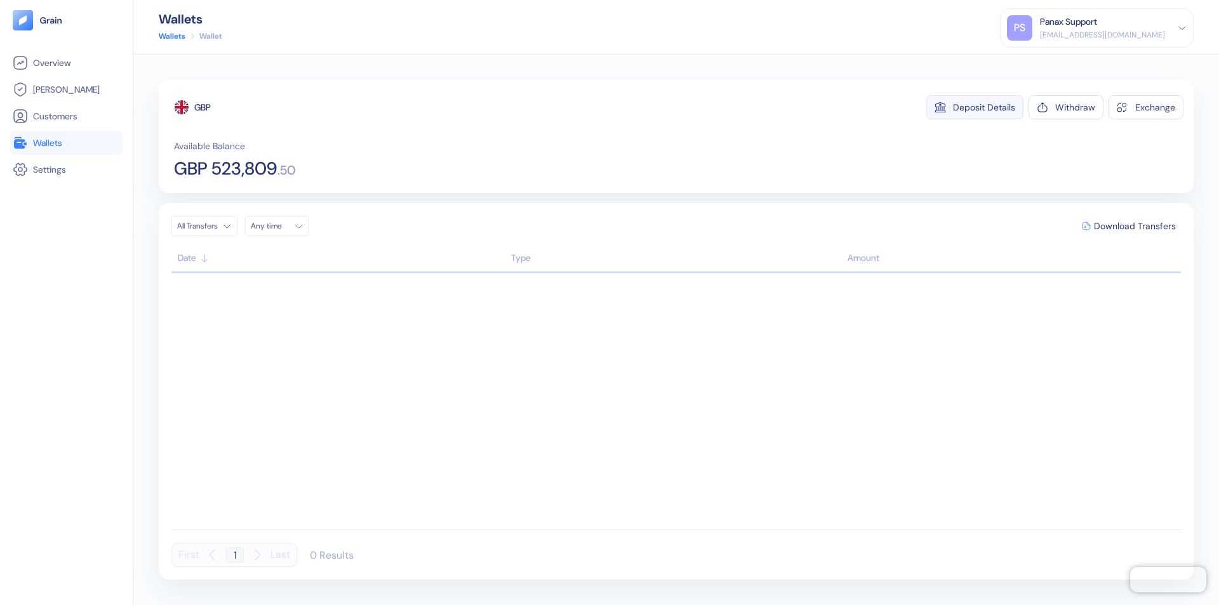
click at [984, 107] on div "Deposit Details" at bounding box center [984, 107] width 62 height 9
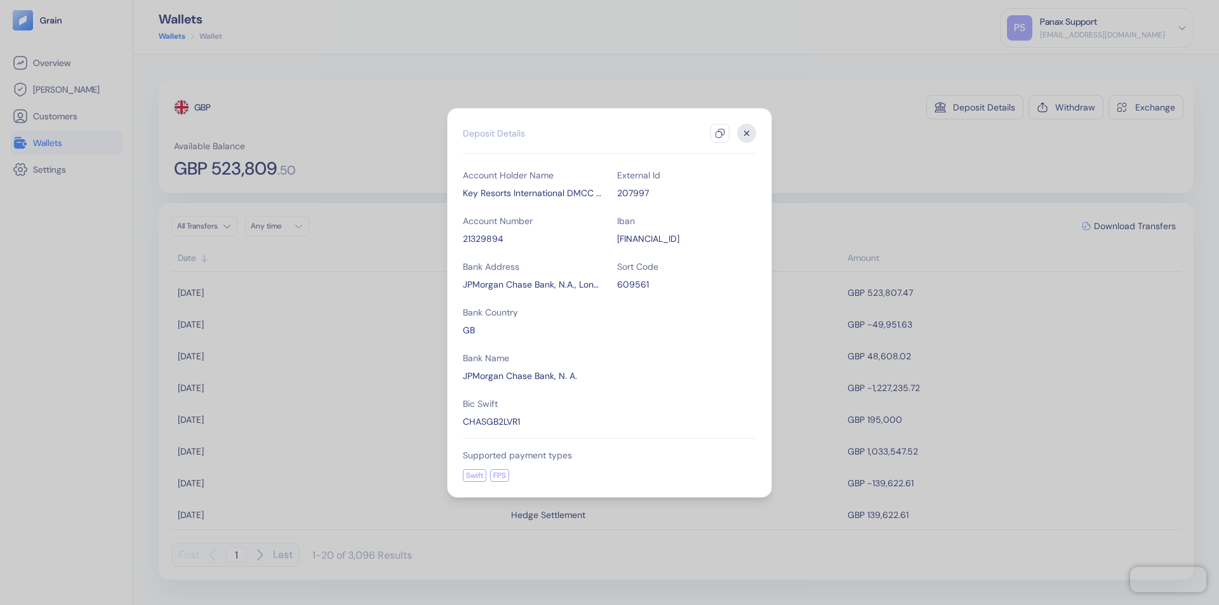
click at [720, 133] on icon "button" at bounding box center [720, 133] width 10 height 10
click at [746, 133] on icon "button" at bounding box center [746, 133] width 4 height 4
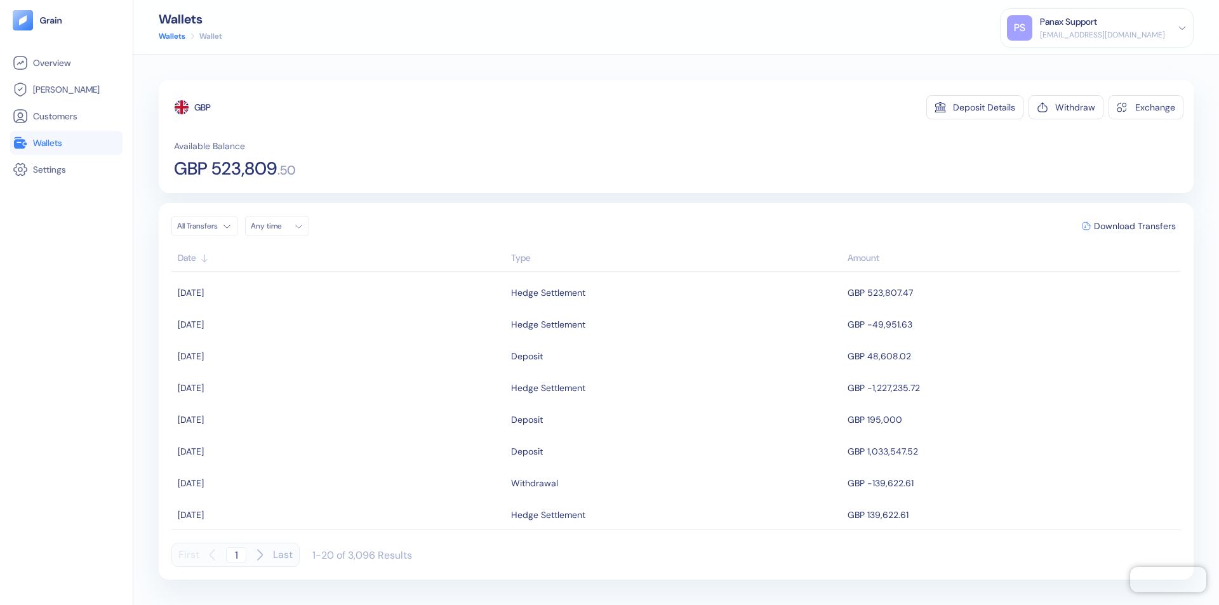
click at [281, 226] on div "Any time" at bounding box center [270, 226] width 38 height 10
click at [264, 309] on button "6" at bounding box center [263, 308] width 15 height 15
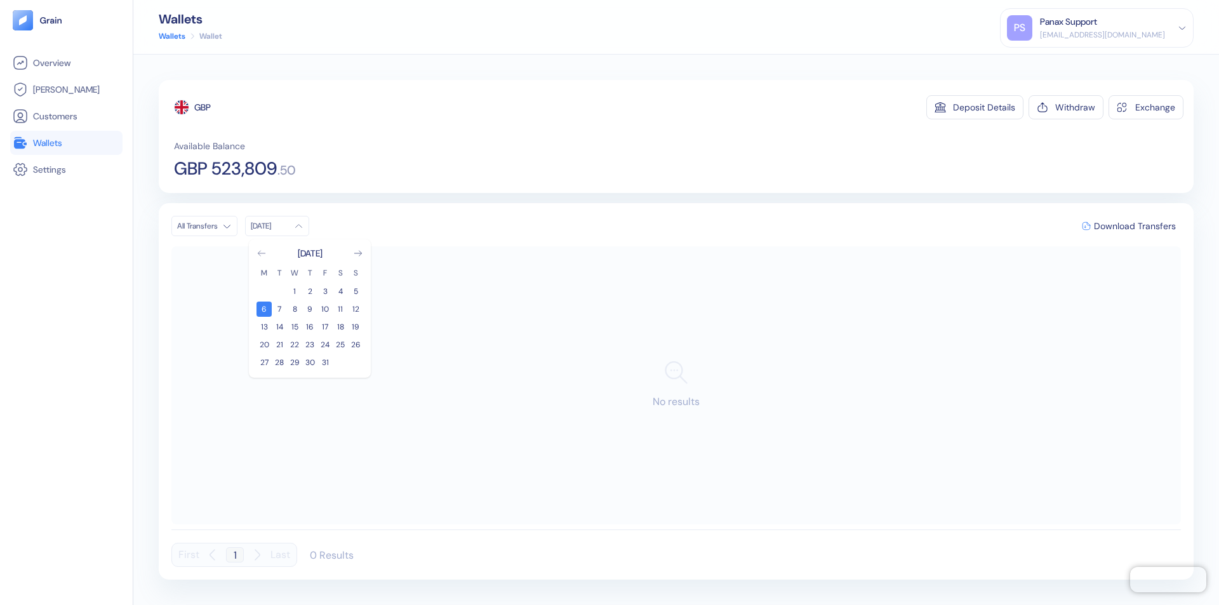
click at [261, 253] on icon "Go to previous month" at bounding box center [261, 253] width 7 height 5
click at [340, 291] on button "6" at bounding box center [340, 291] width 15 height 15
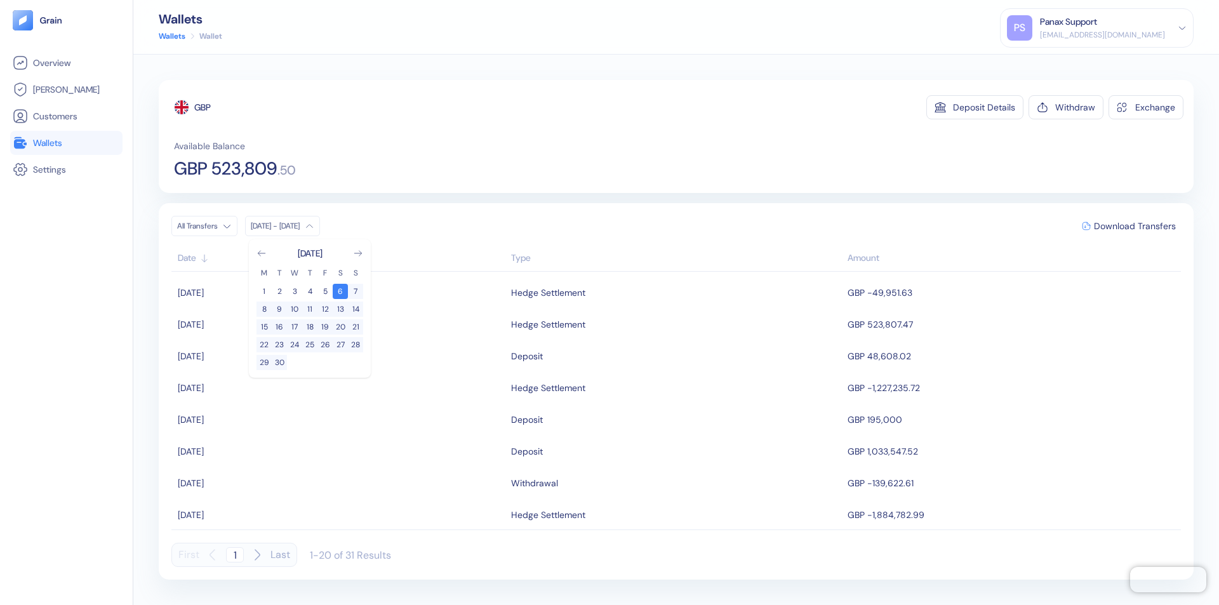
click at [203, 107] on div "GBP" at bounding box center [202, 107] width 17 height 13
click at [1134, 226] on span "Download Transfers" at bounding box center [1135, 226] width 82 height 9
click at [1097, 28] on div "Panax Support" at bounding box center [1068, 21] width 57 height 13
click at [1058, 63] on div "Sign Out" at bounding box center [1040, 62] width 35 height 13
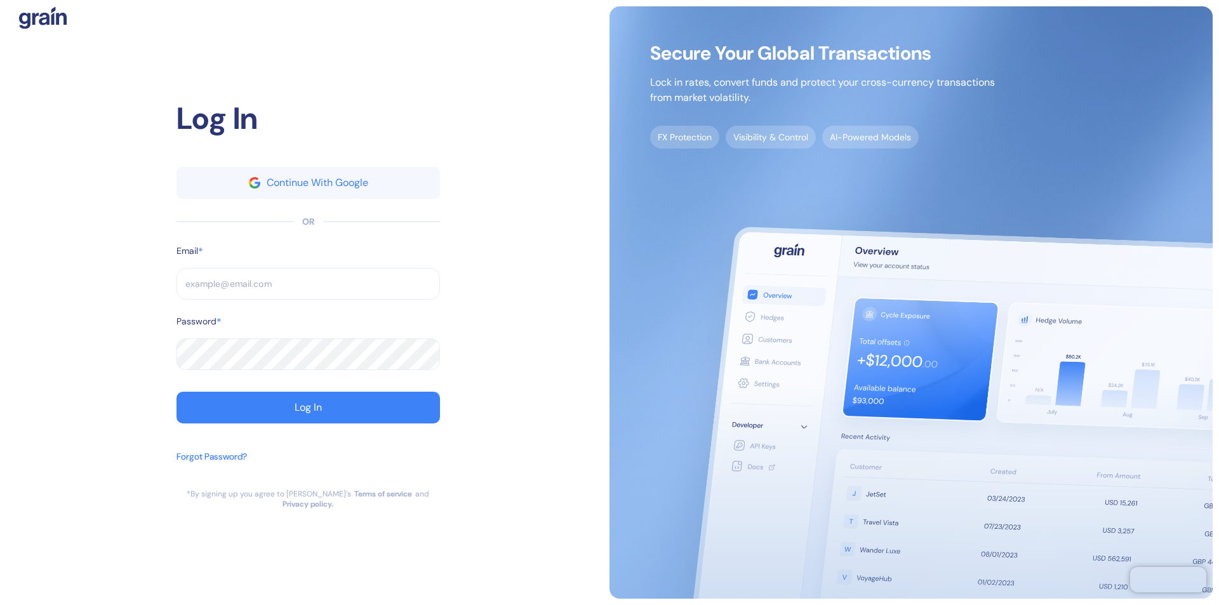
click at [308, 289] on input "text" at bounding box center [307, 284] width 263 height 32
type input "[EMAIL_ADDRESS][DOMAIN_NAME]"
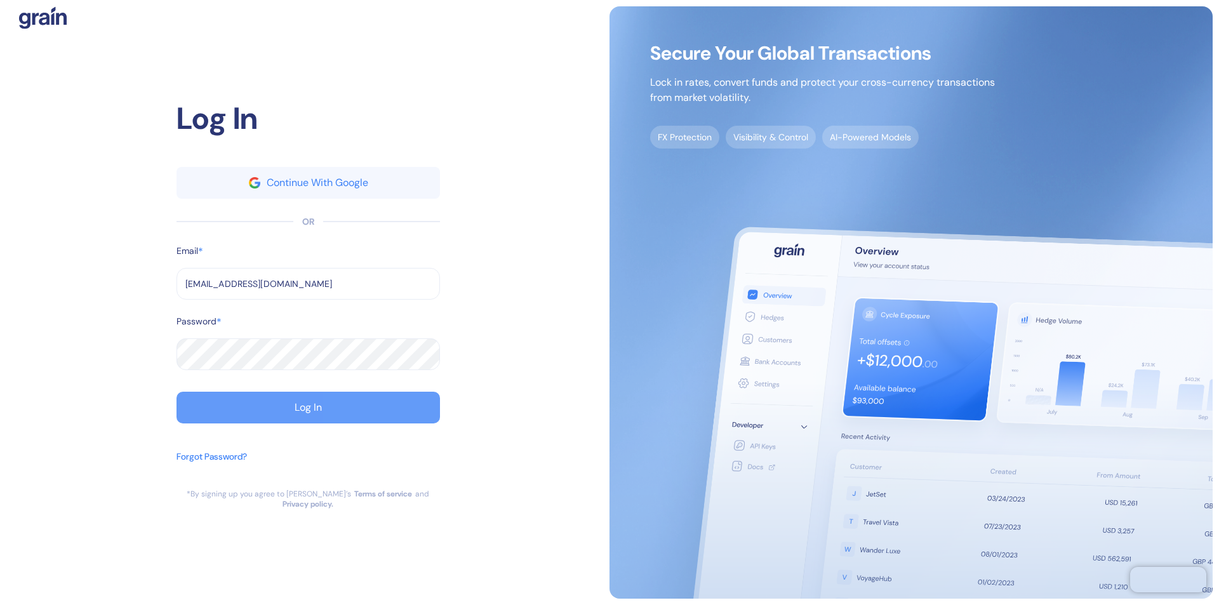
click at [308, 413] on div "Log In" at bounding box center [307, 407] width 27 height 10
